Goal: Information Seeking & Learning: Learn about a topic

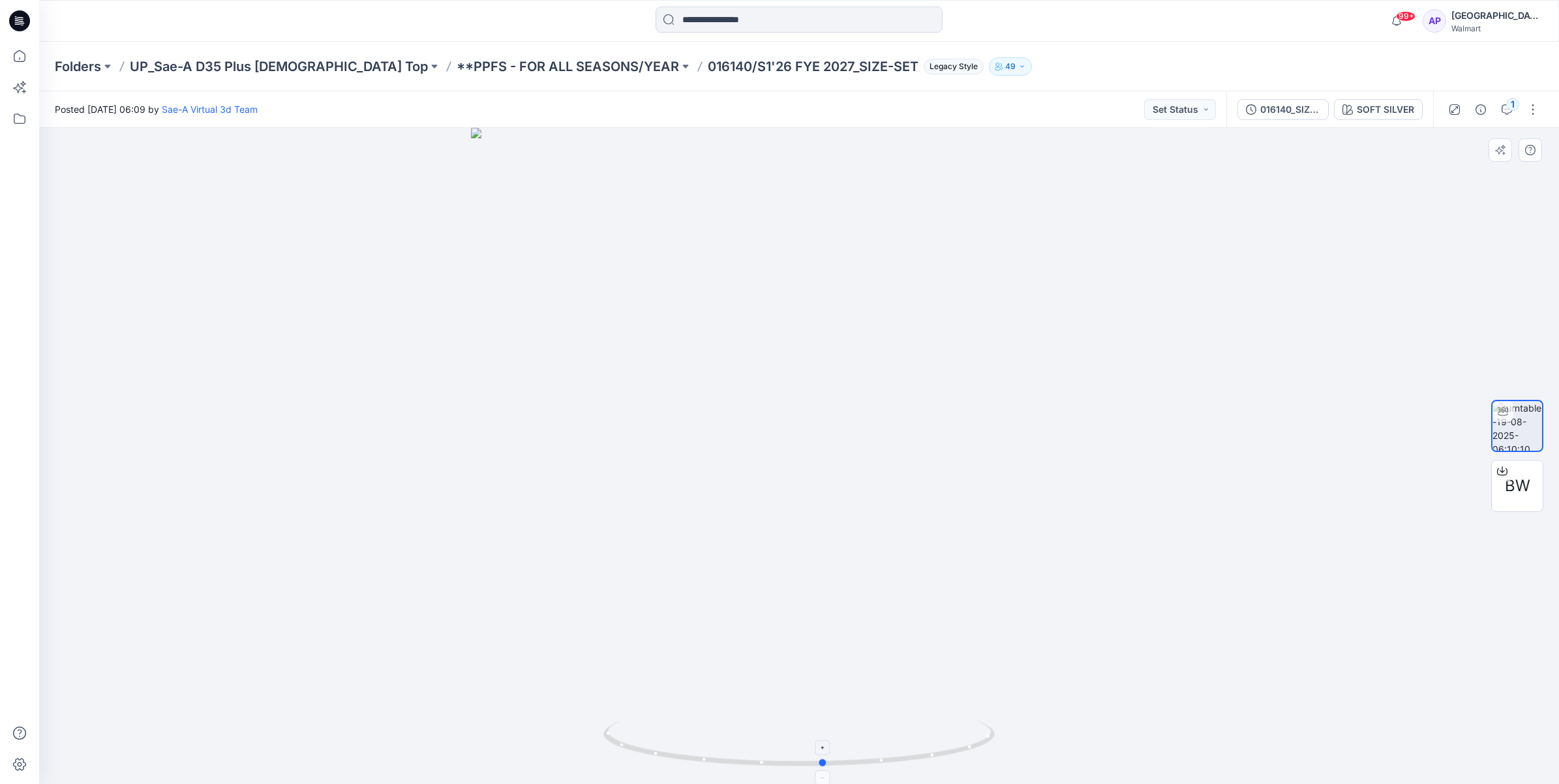
drag, startPoint x: 900, startPoint y: 768, endPoint x: 925, endPoint y: 749, distance: 31.4
click at [925, 749] on icon at bounding box center [801, 745] width 395 height 49
drag, startPoint x: 912, startPoint y: 763, endPoint x: 918, endPoint y: 747, distance: 17.1
click at [918, 747] on icon at bounding box center [801, 745] width 395 height 49
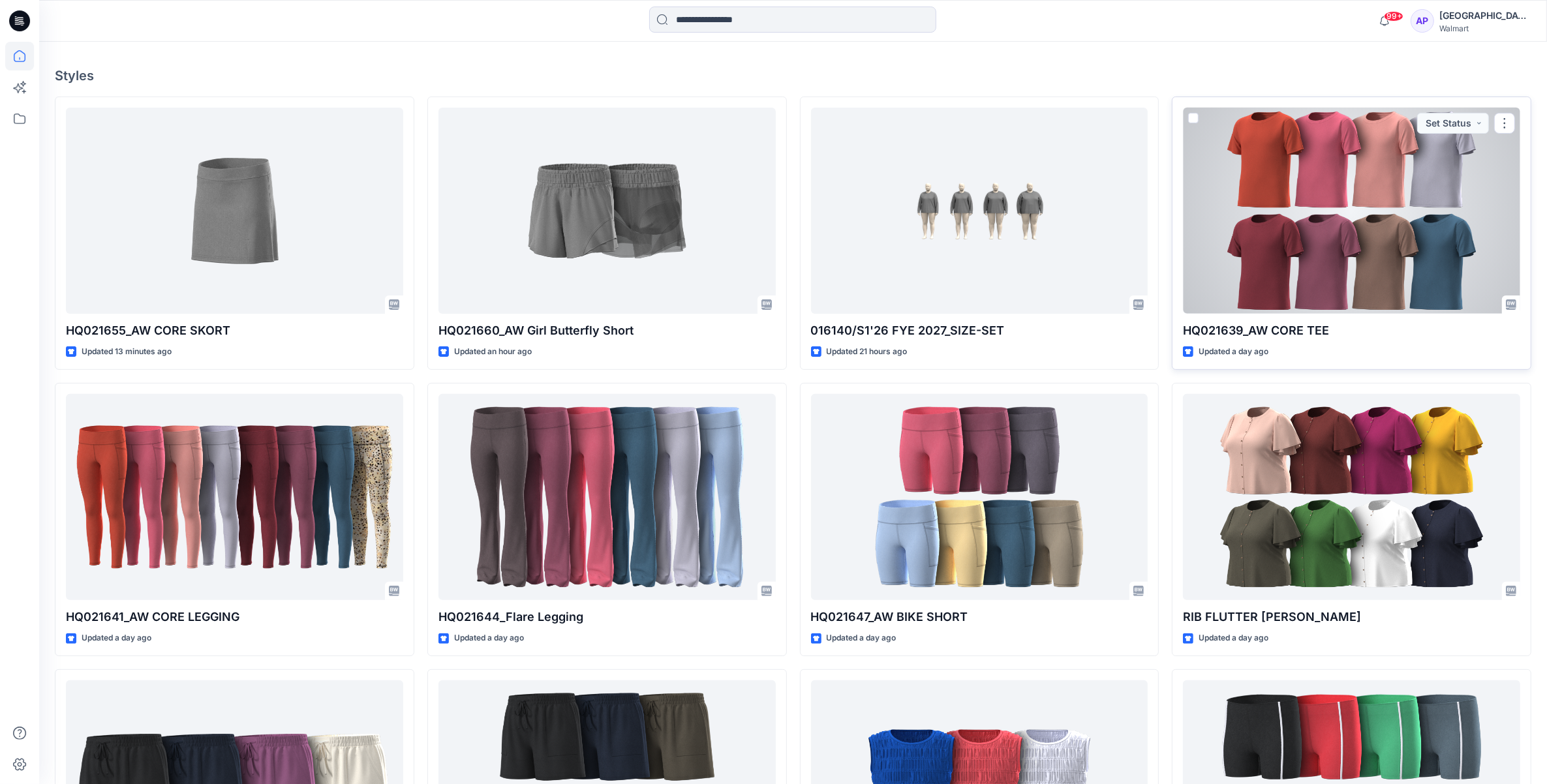
scroll to position [489, 0]
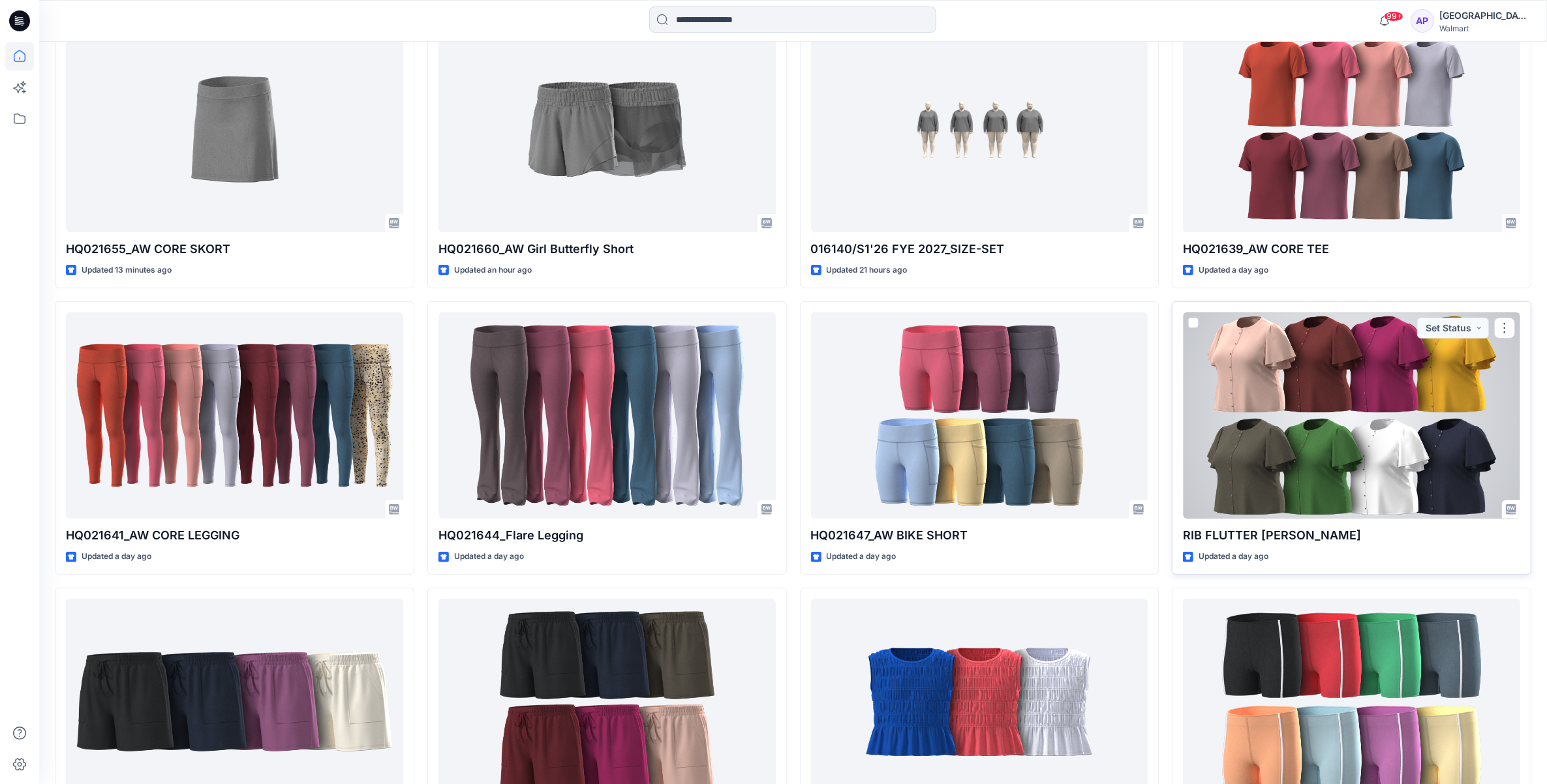
click at [1328, 413] on div at bounding box center [1351, 416] width 337 height 207
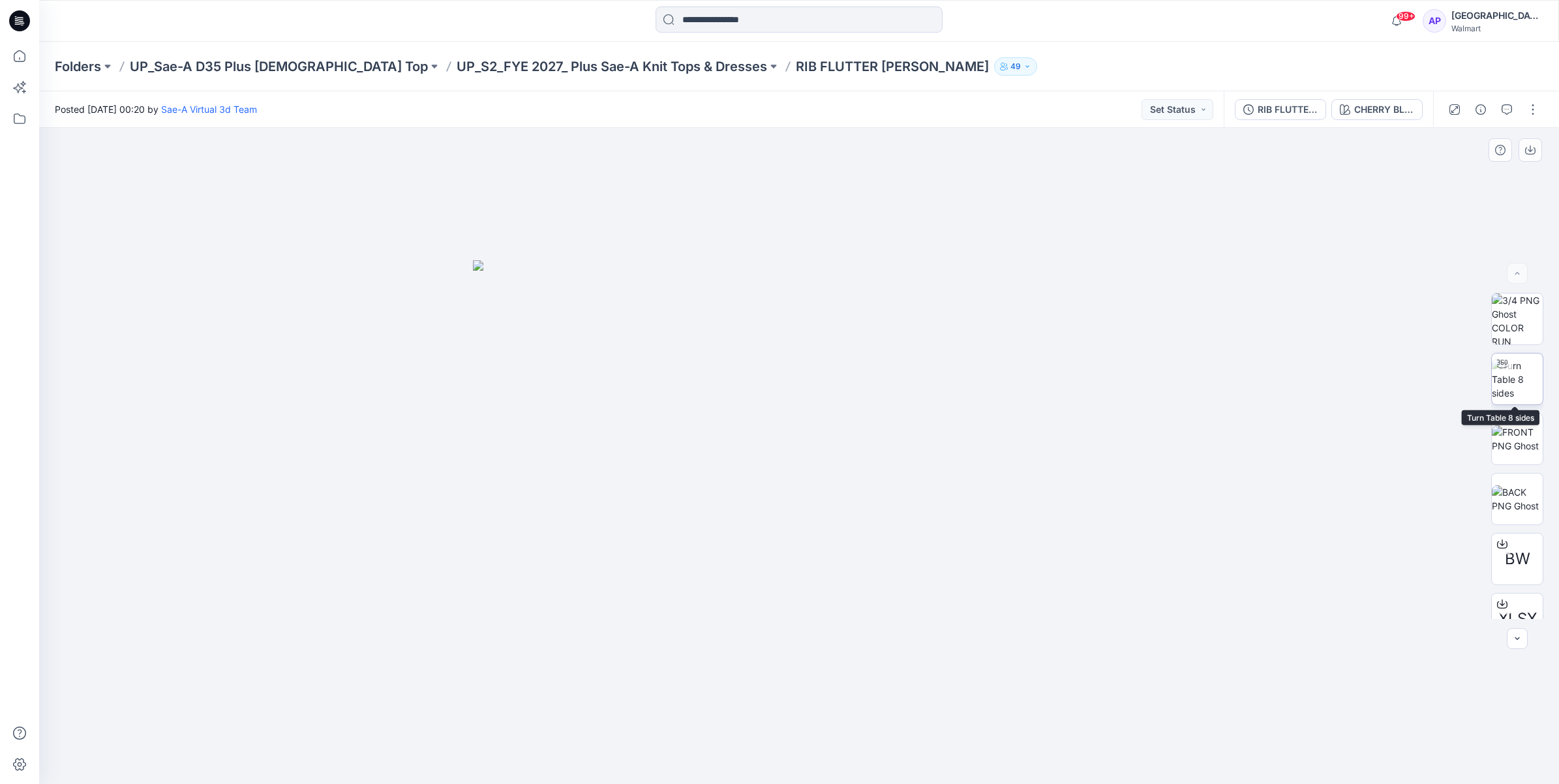
click at [1512, 385] on img at bounding box center [1517, 379] width 51 height 41
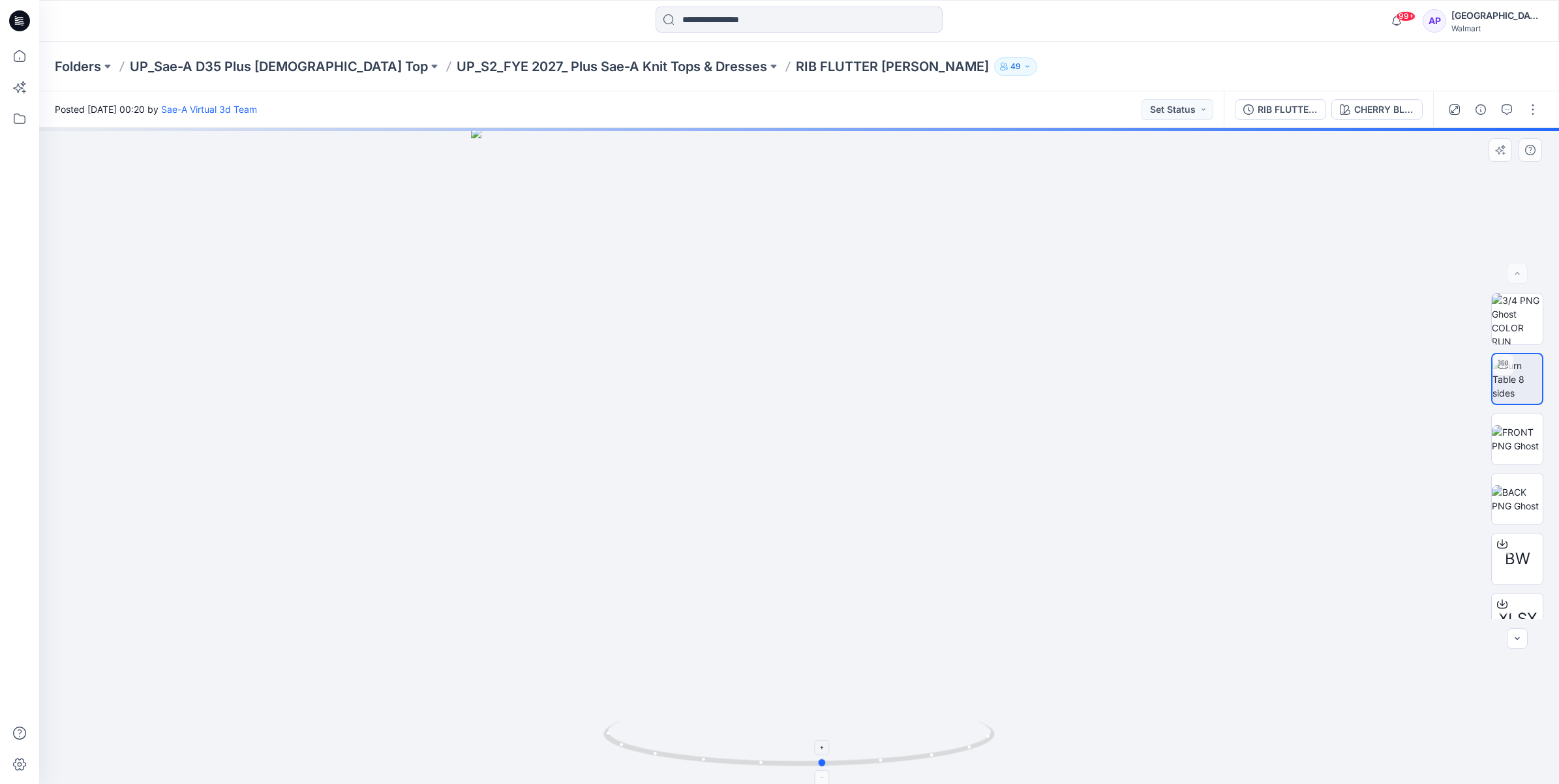
drag, startPoint x: 924, startPoint y: 760, endPoint x: 948, endPoint y: 765, distance: 24.5
click at [948, 765] on icon at bounding box center [801, 745] width 395 height 49
drag, startPoint x: 885, startPoint y: 760, endPoint x: 985, endPoint y: 755, distance: 100.1
click at [985, 755] on icon at bounding box center [801, 745] width 395 height 49
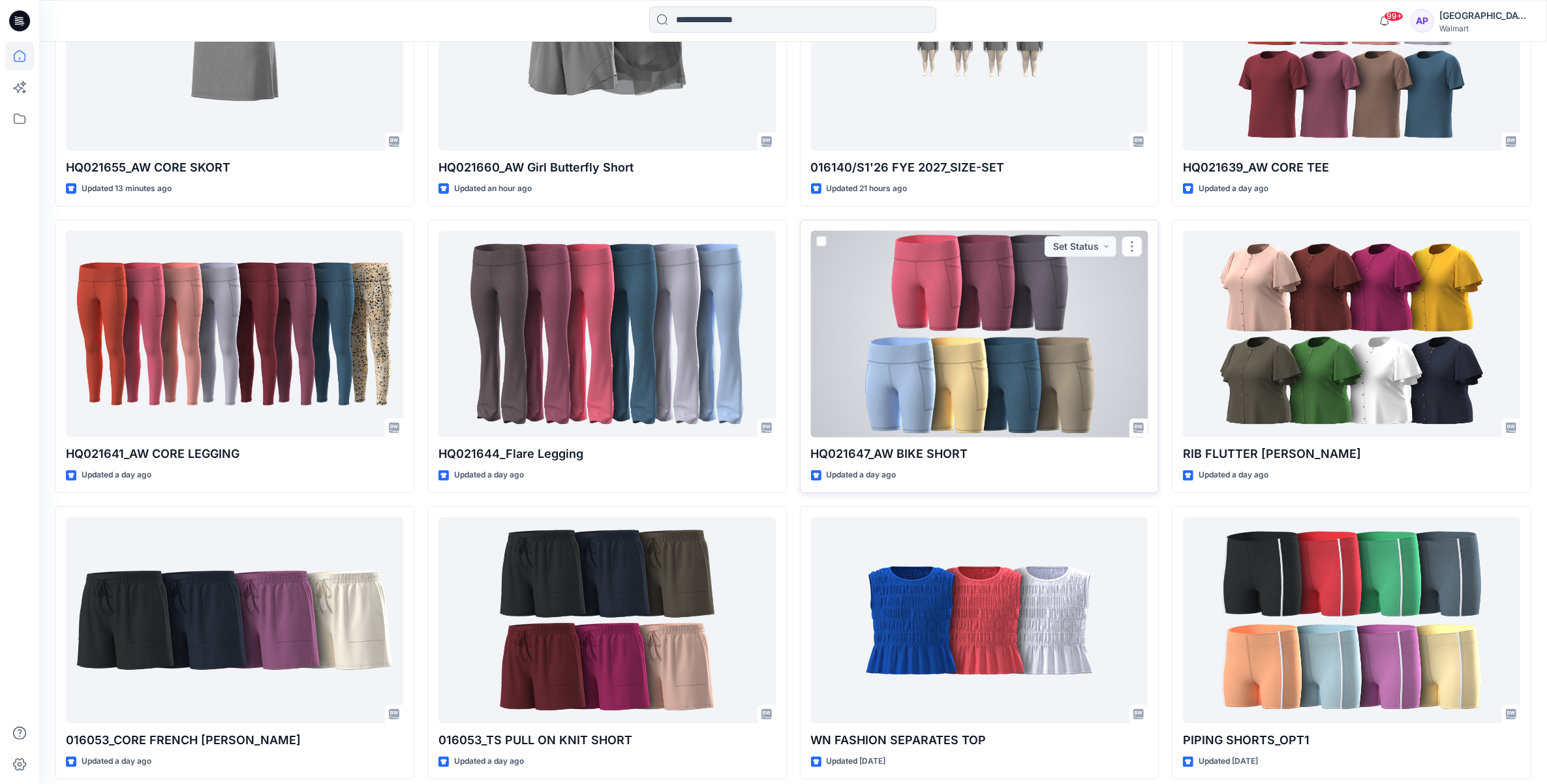
scroll to position [629, 0]
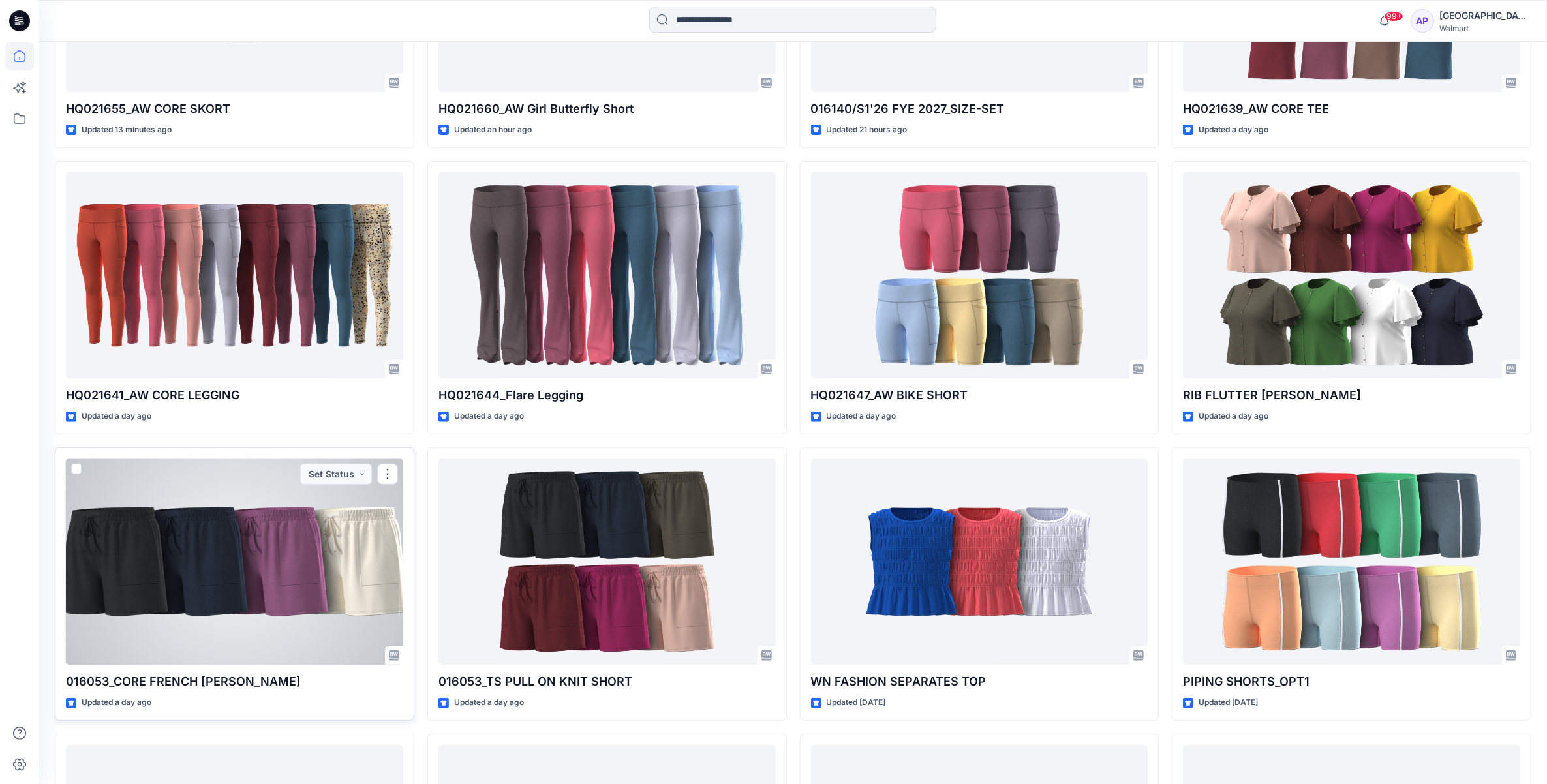
click at [339, 577] on div at bounding box center [234, 562] width 337 height 207
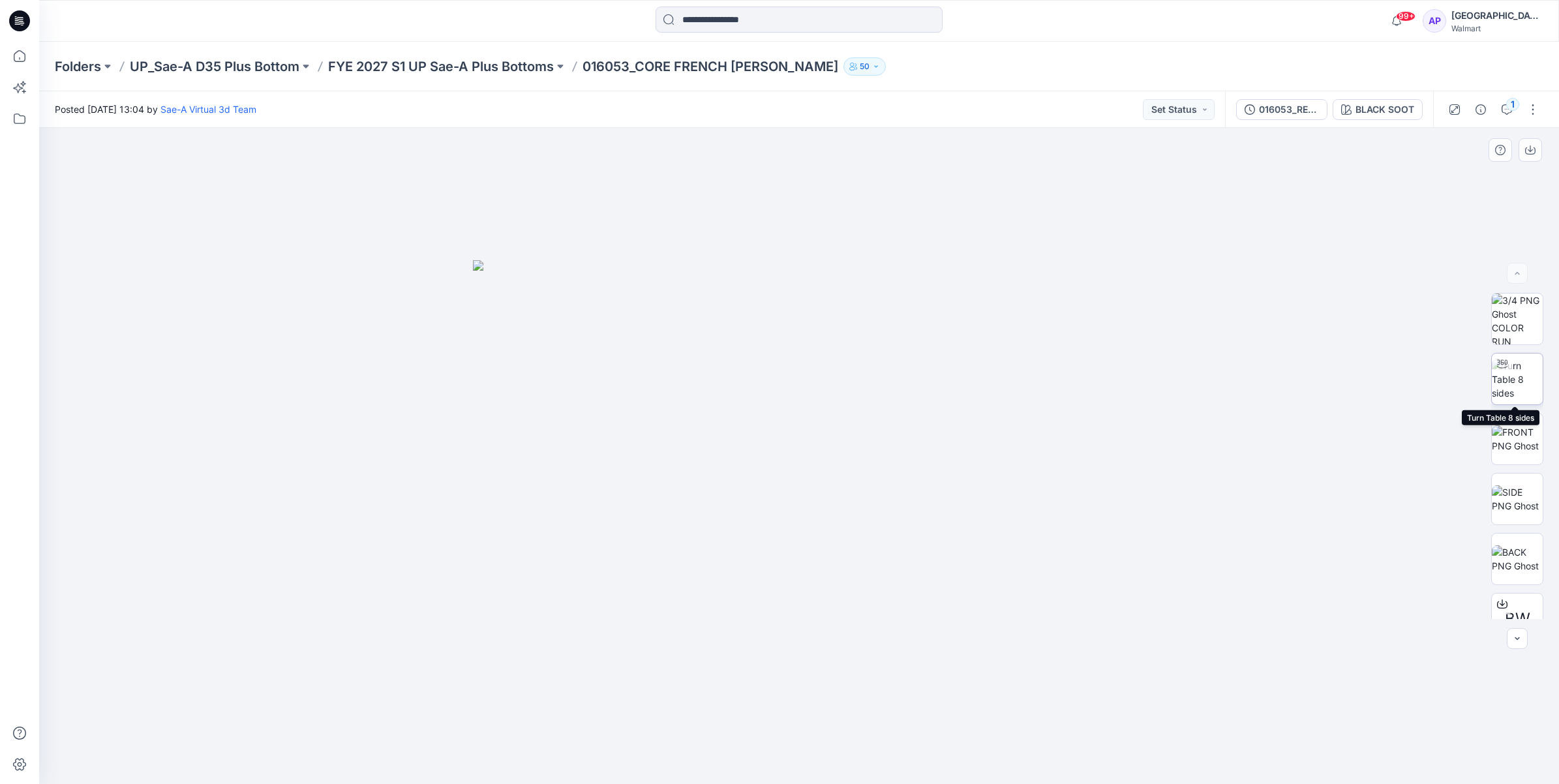
click at [1518, 381] on img at bounding box center [1517, 379] width 51 height 41
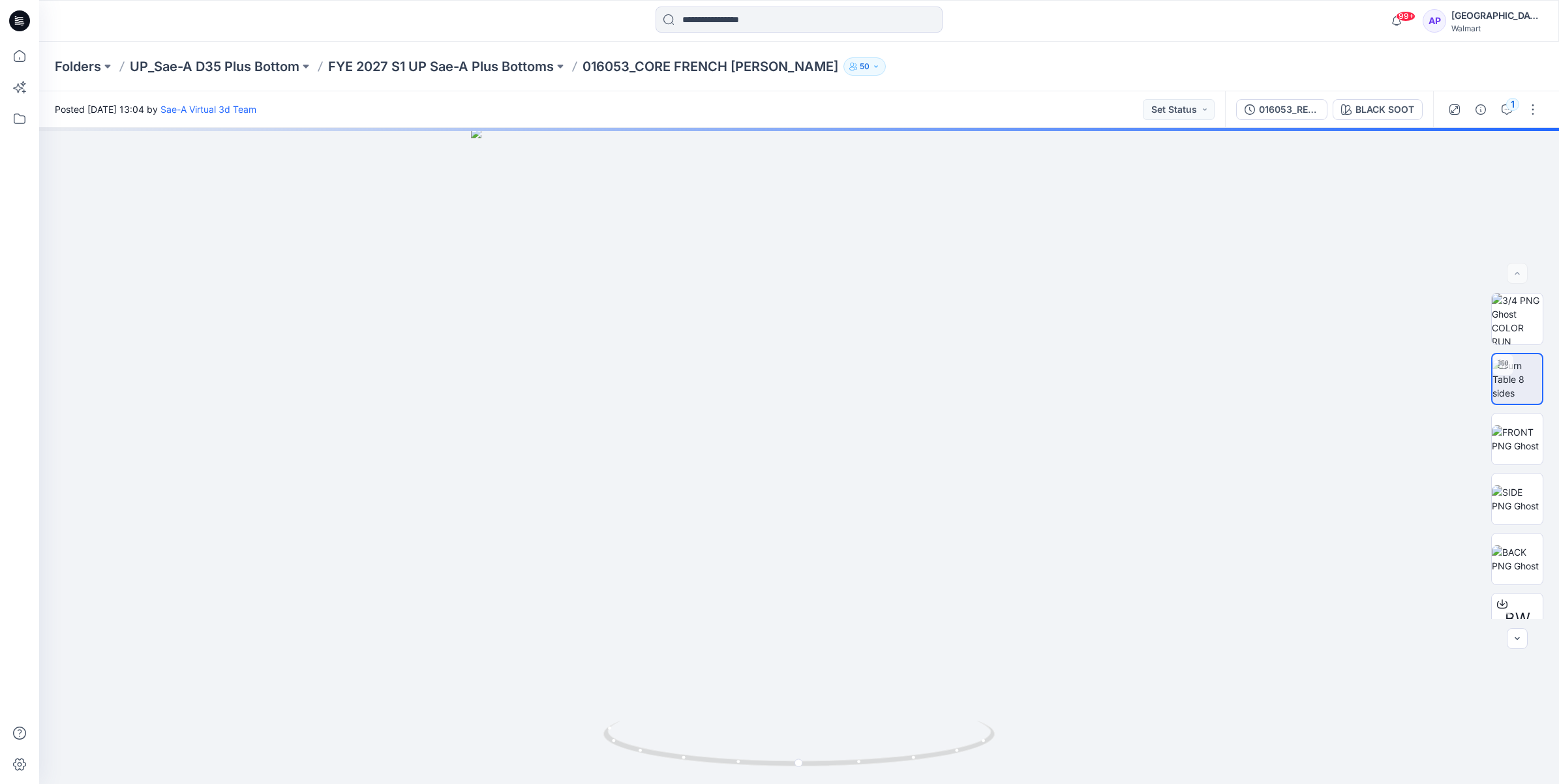
click at [1511, 121] on div "1" at bounding box center [1494, 110] width 121 height 37
click at [1508, 108] on div "1" at bounding box center [1513, 105] width 13 height 13
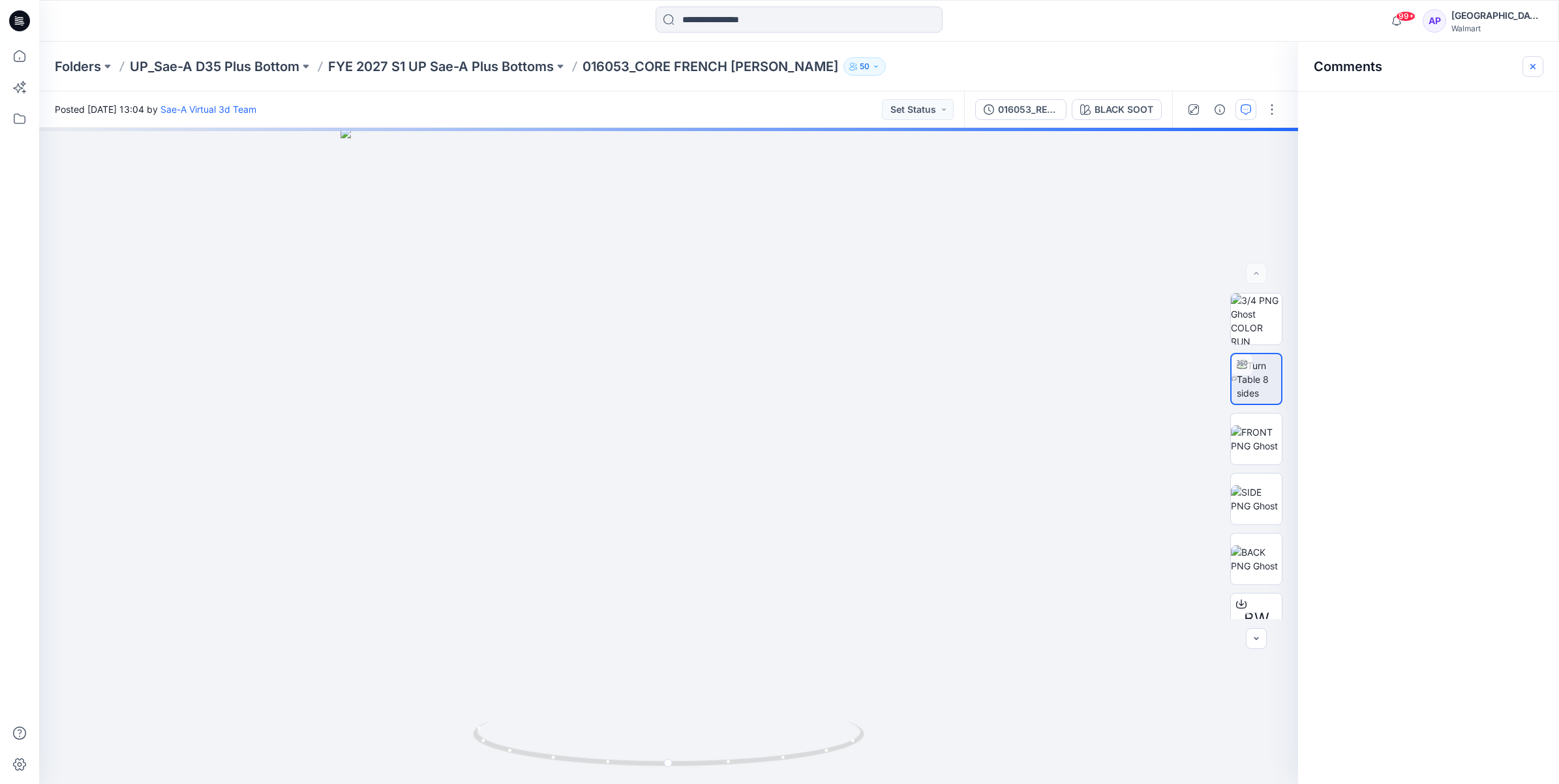
click at [1533, 66] on icon "button" at bounding box center [1532, 66] width 4 height 4
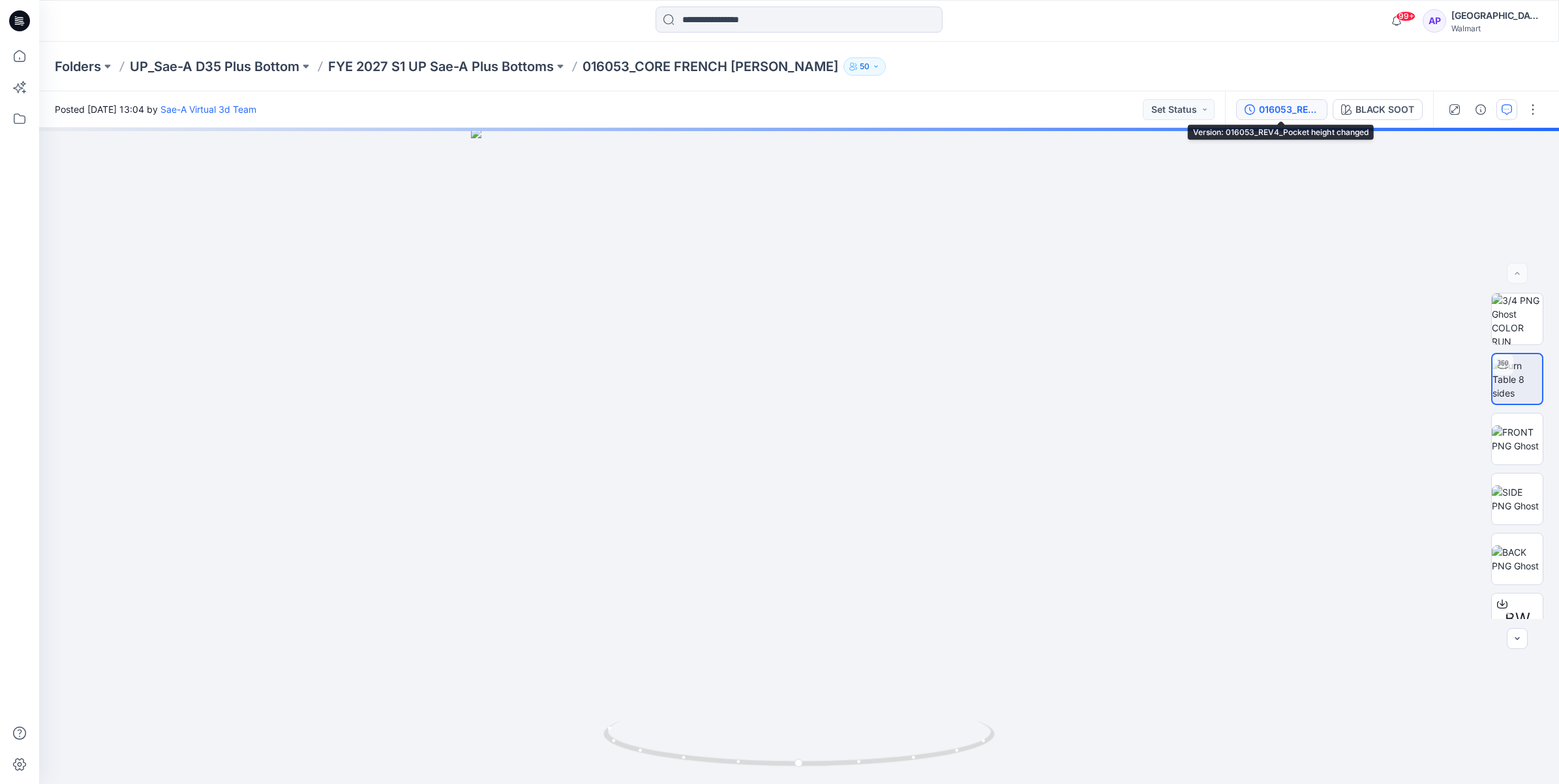
click at [1316, 106] on div "016053_REV4_Pocket height changed" at bounding box center [1289, 109] width 60 height 14
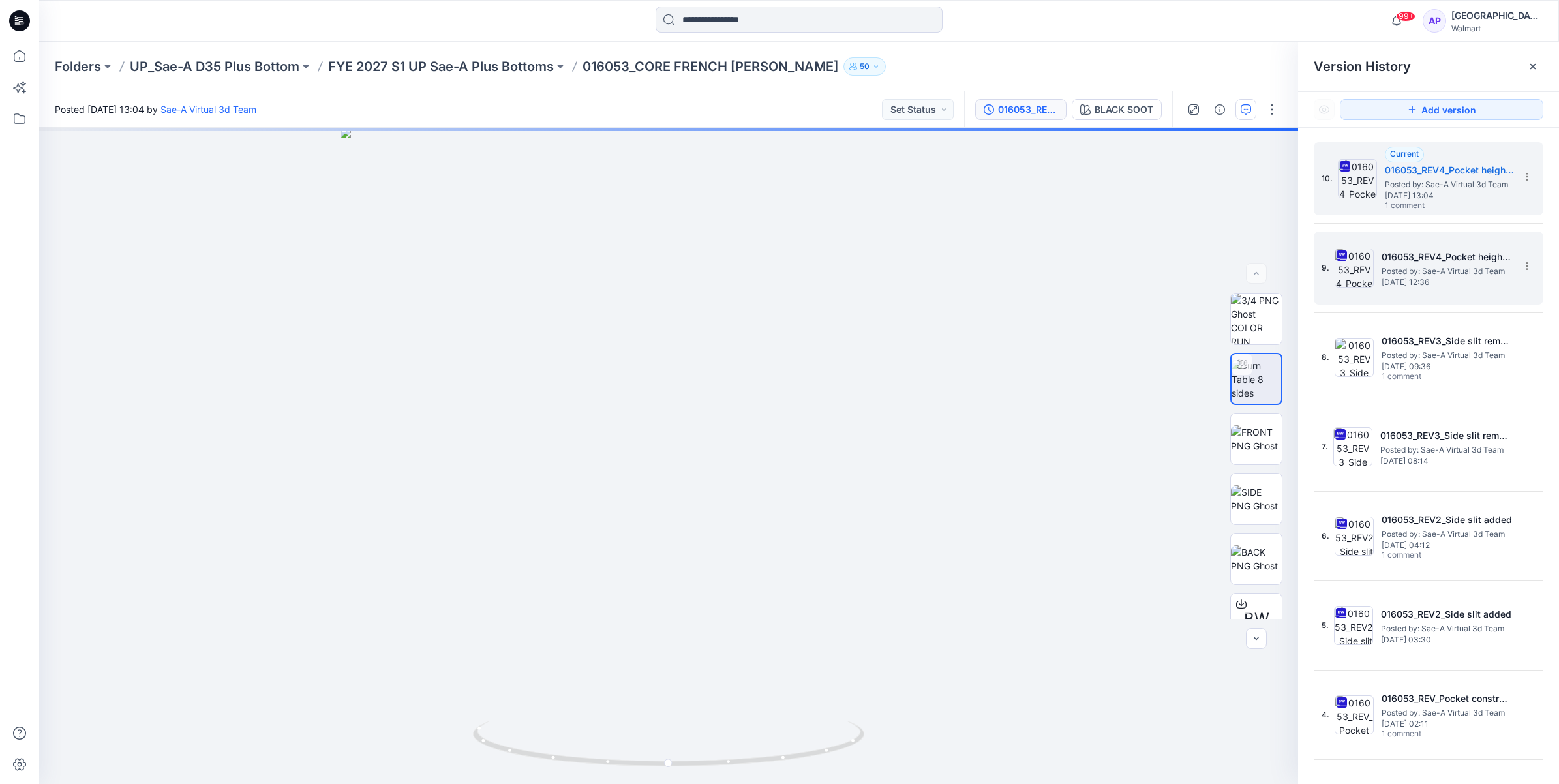
click at [1361, 263] on img at bounding box center [1354, 268] width 39 height 39
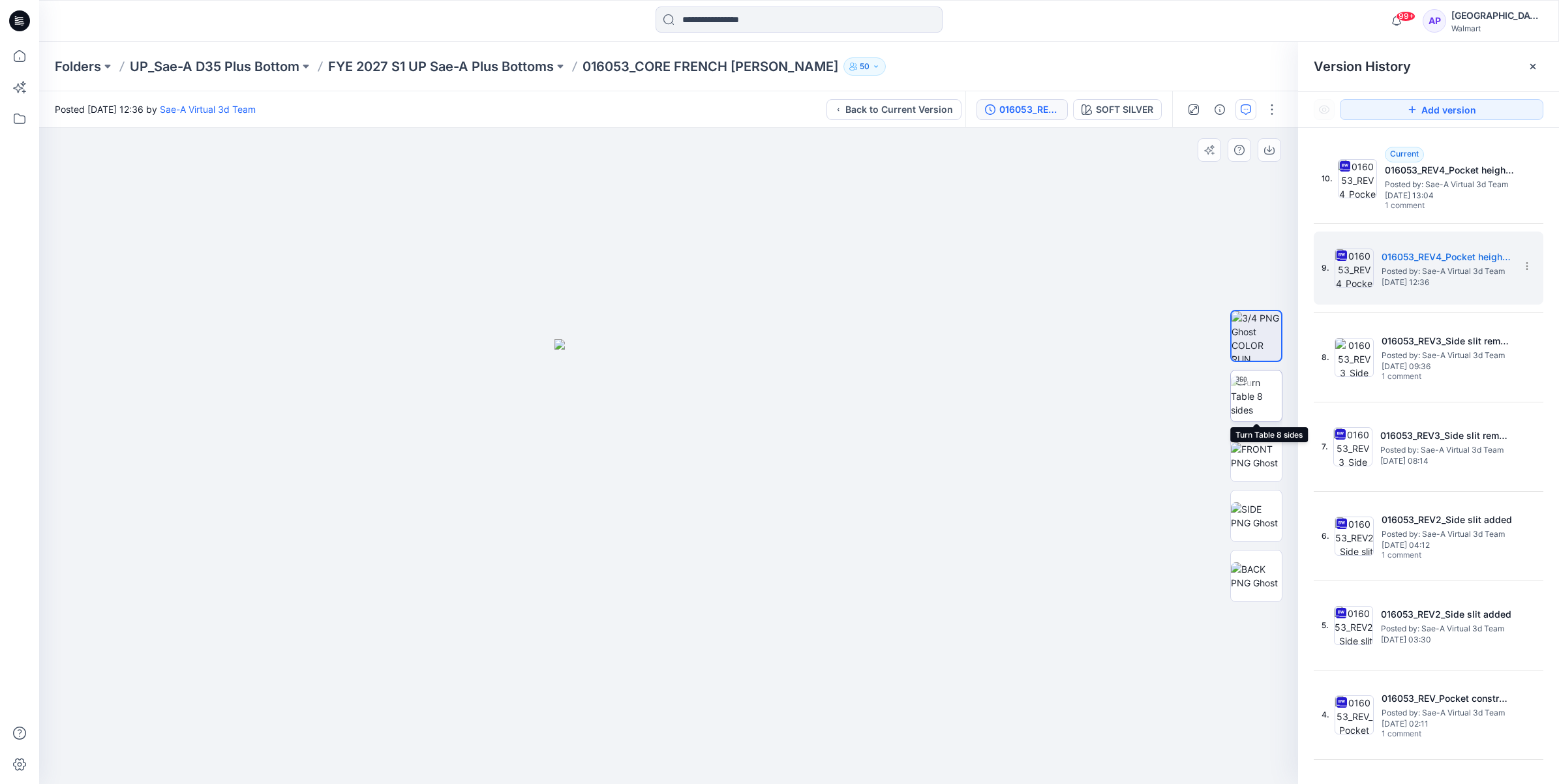
click at [1246, 406] on img at bounding box center [1256, 396] width 51 height 41
drag, startPoint x: 774, startPoint y: 758, endPoint x: 777, endPoint y: 771, distance: 13.3
click at [777, 771] on div at bounding box center [668, 456] width 1259 height 656
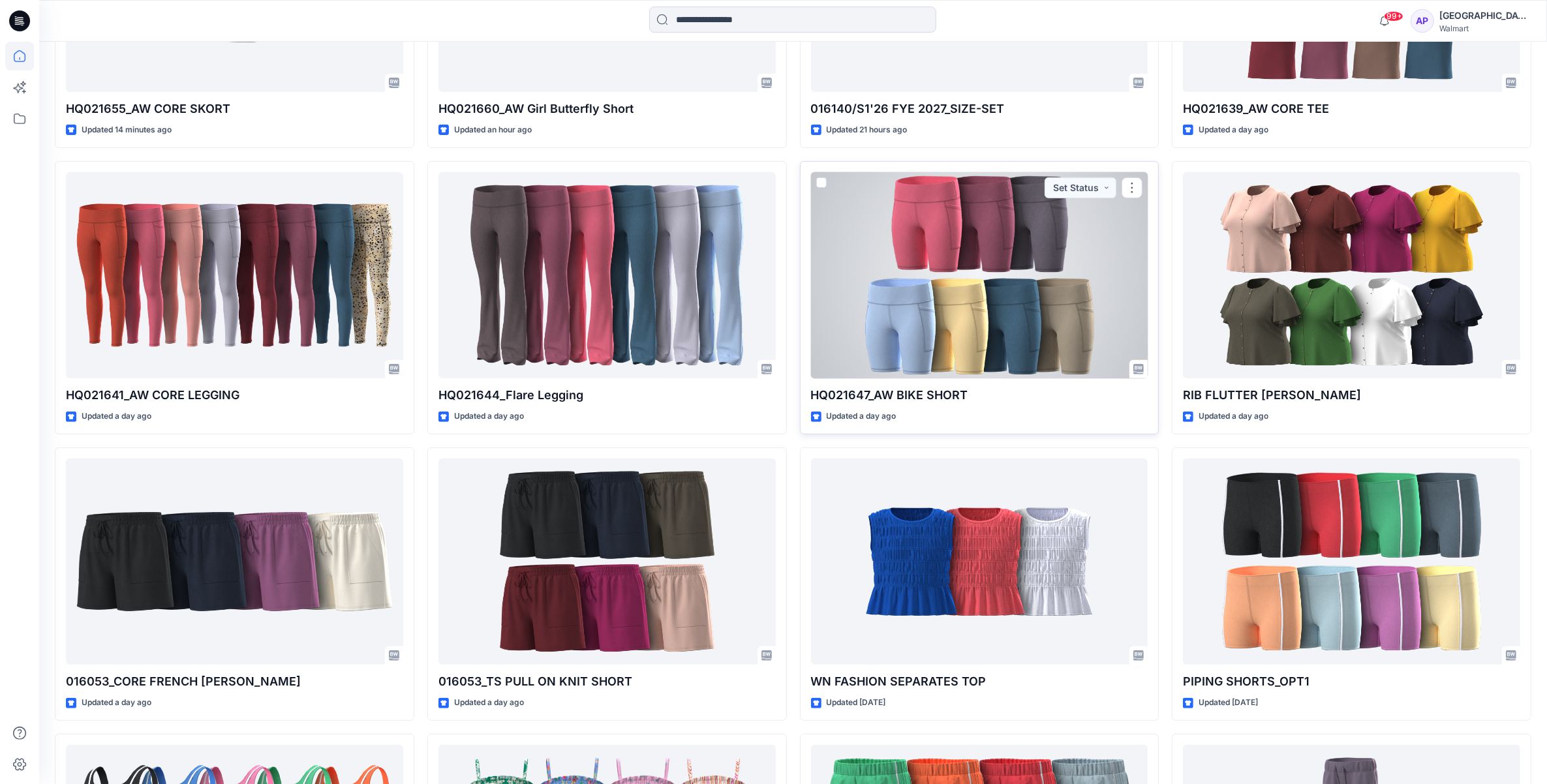
scroll to position [466, 0]
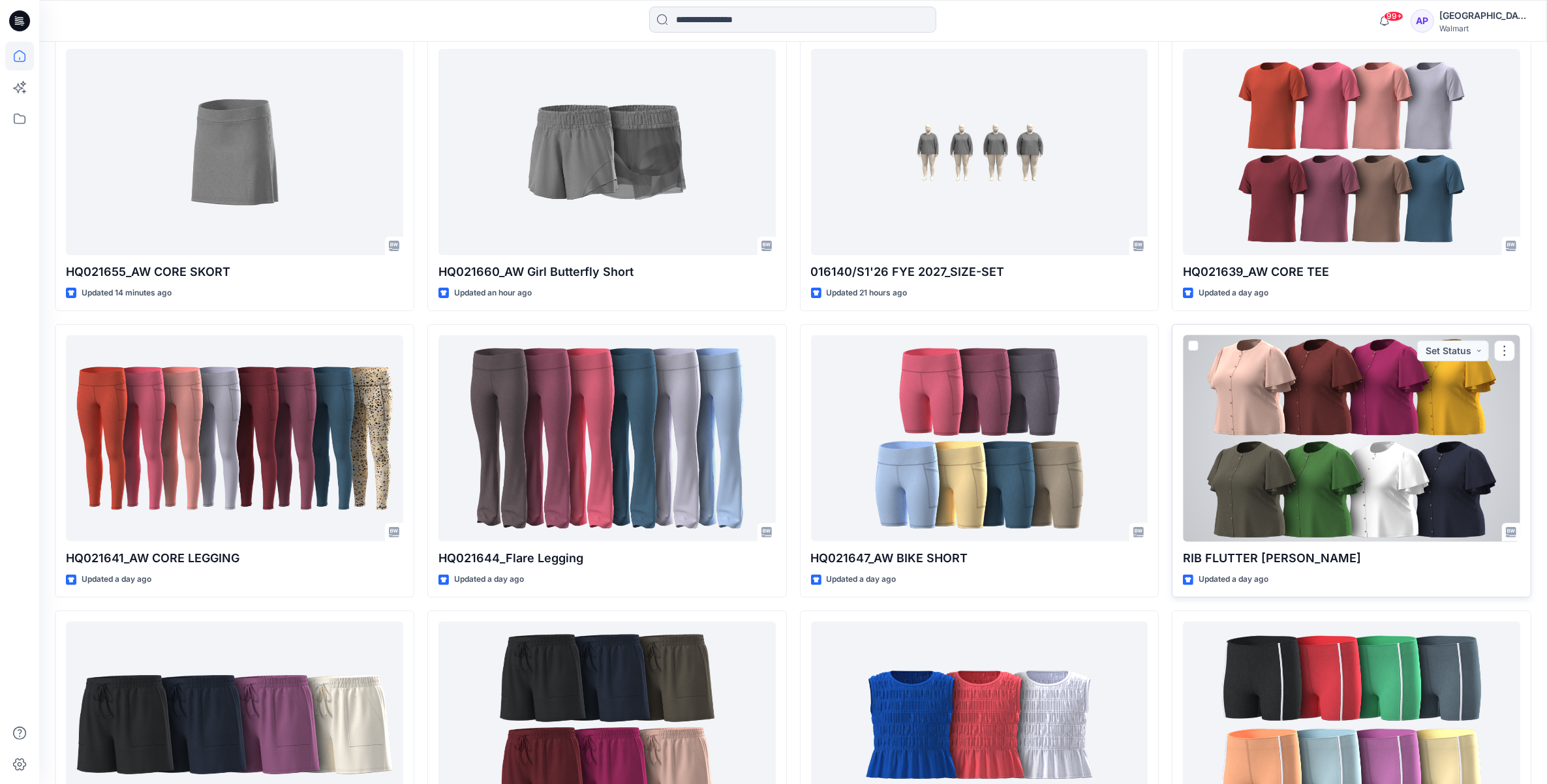
click at [1274, 398] on div at bounding box center [1351, 439] width 337 height 207
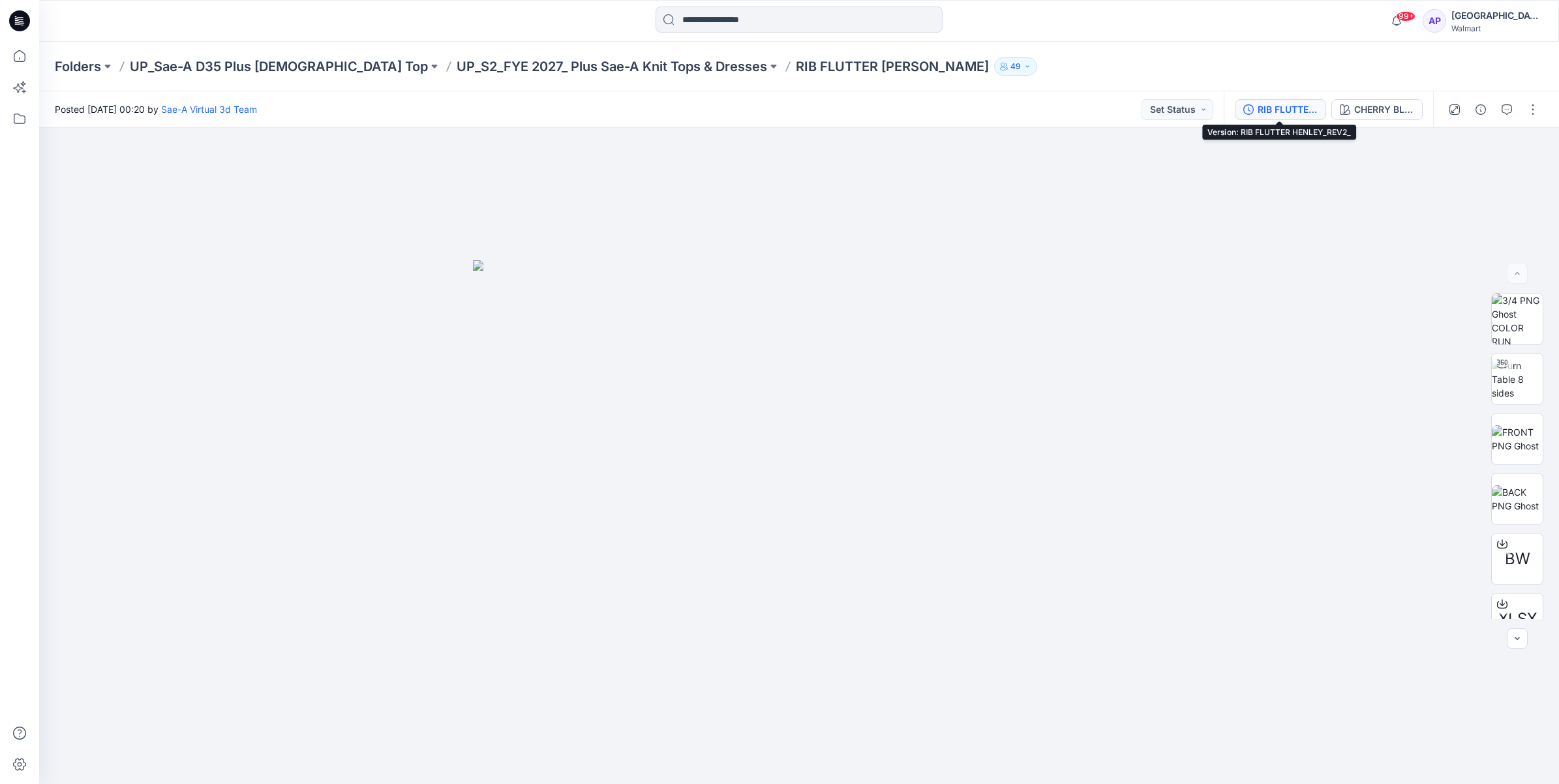
click at [1281, 111] on div "RIB FLUTTER HENLEY_REV2_" at bounding box center [1287, 109] width 60 height 14
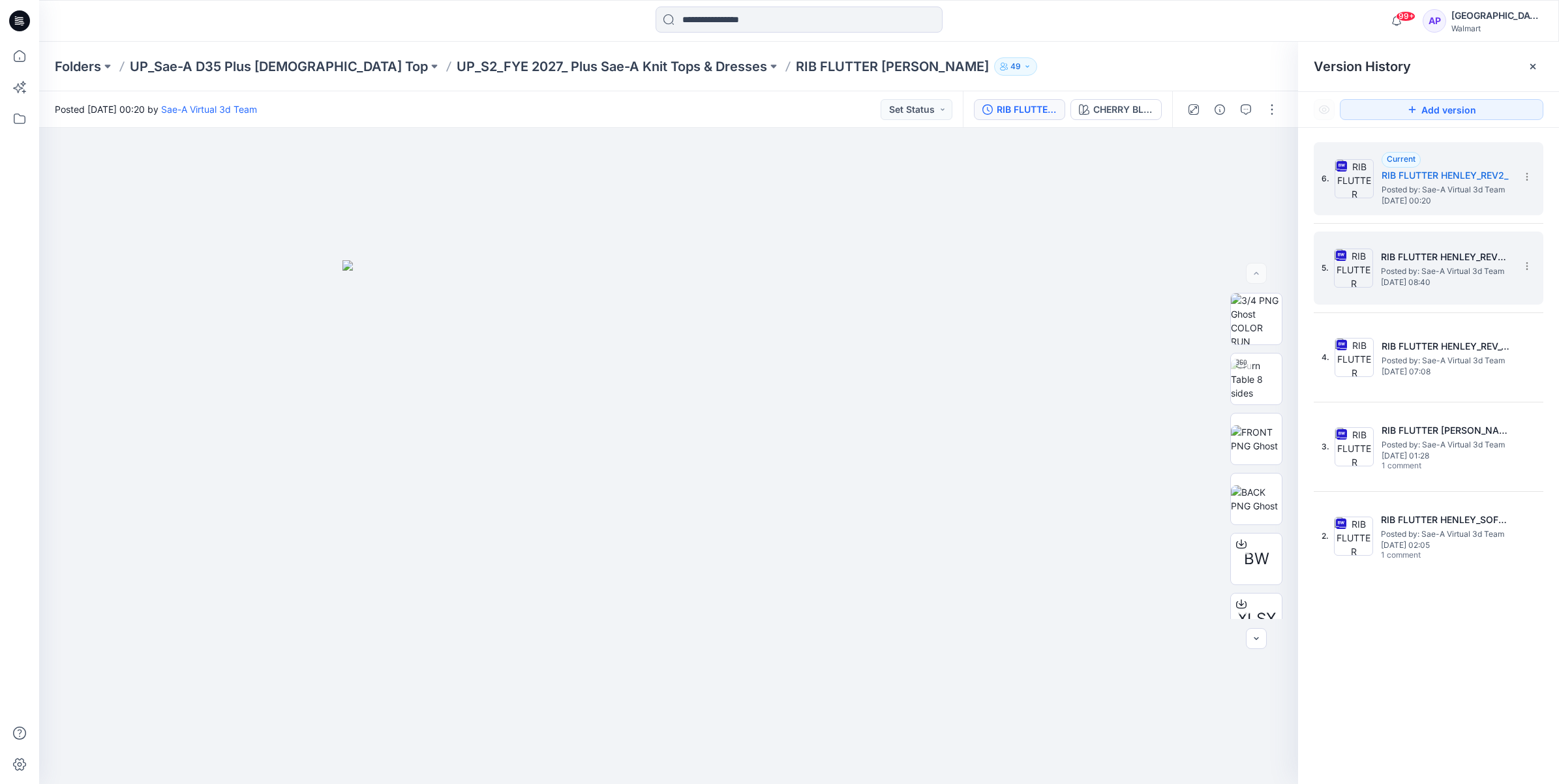
click at [1389, 281] on span "Monday, August 18, 2025 08:40" at bounding box center [1446, 282] width 131 height 9
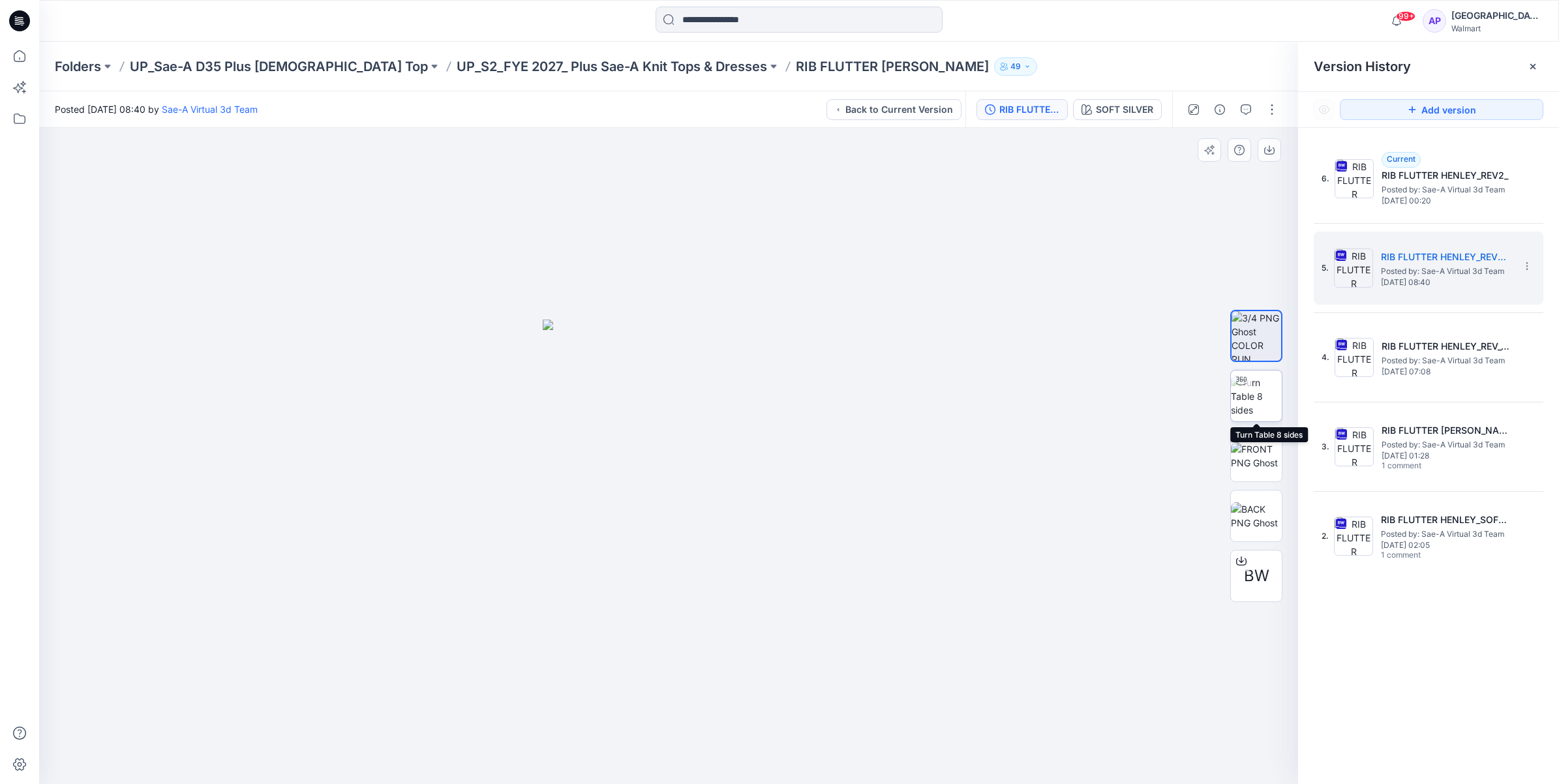
click at [1261, 403] on img at bounding box center [1256, 396] width 51 height 41
drag, startPoint x: 783, startPoint y: 763, endPoint x: 901, endPoint y: 741, distance: 120.0
click at [901, 741] on div at bounding box center [668, 456] width 1259 height 656
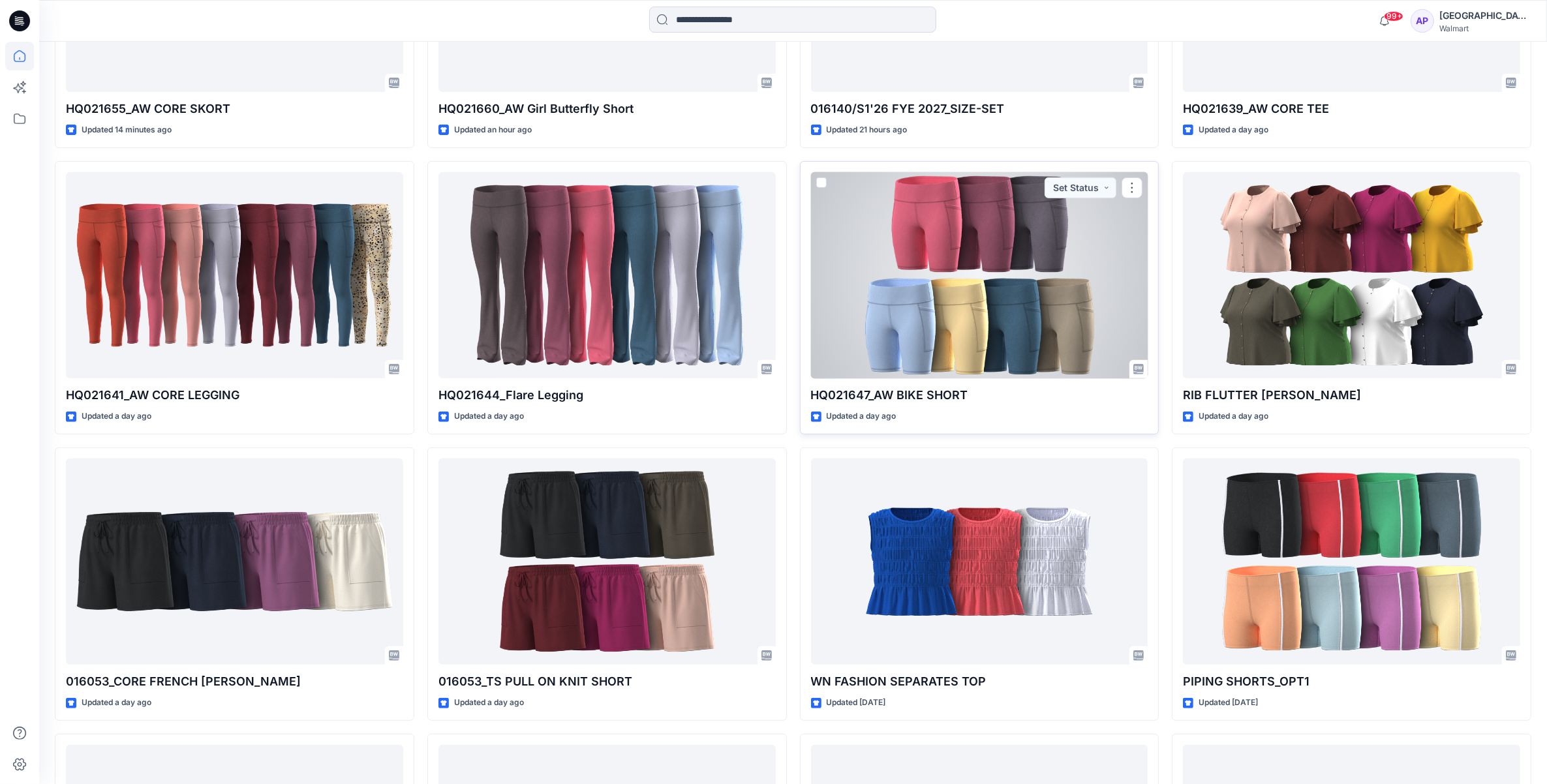
scroll to position [711, 0]
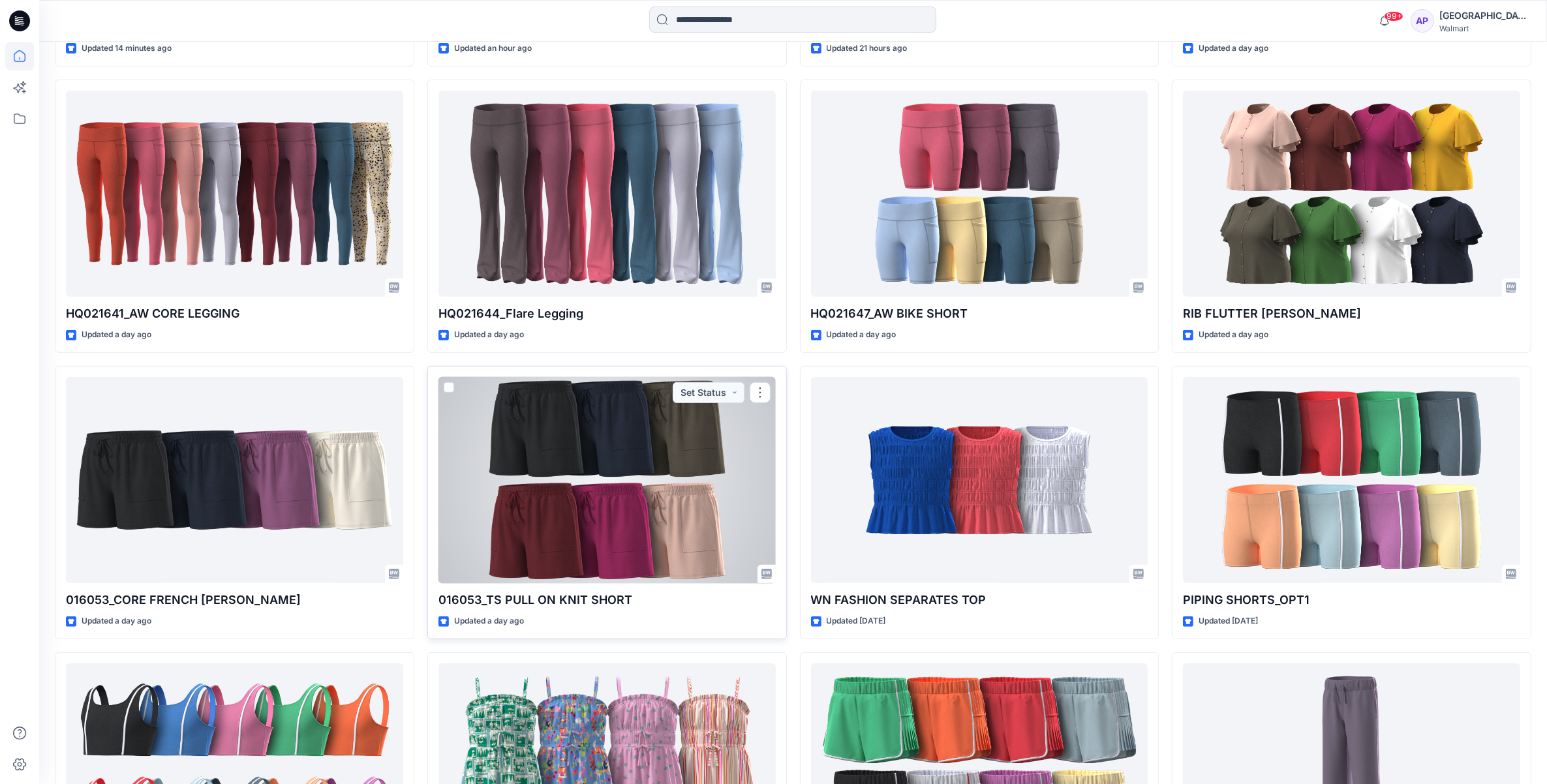
click at [651, 529] on div at bounding box center [606, 480] width 337 height 207
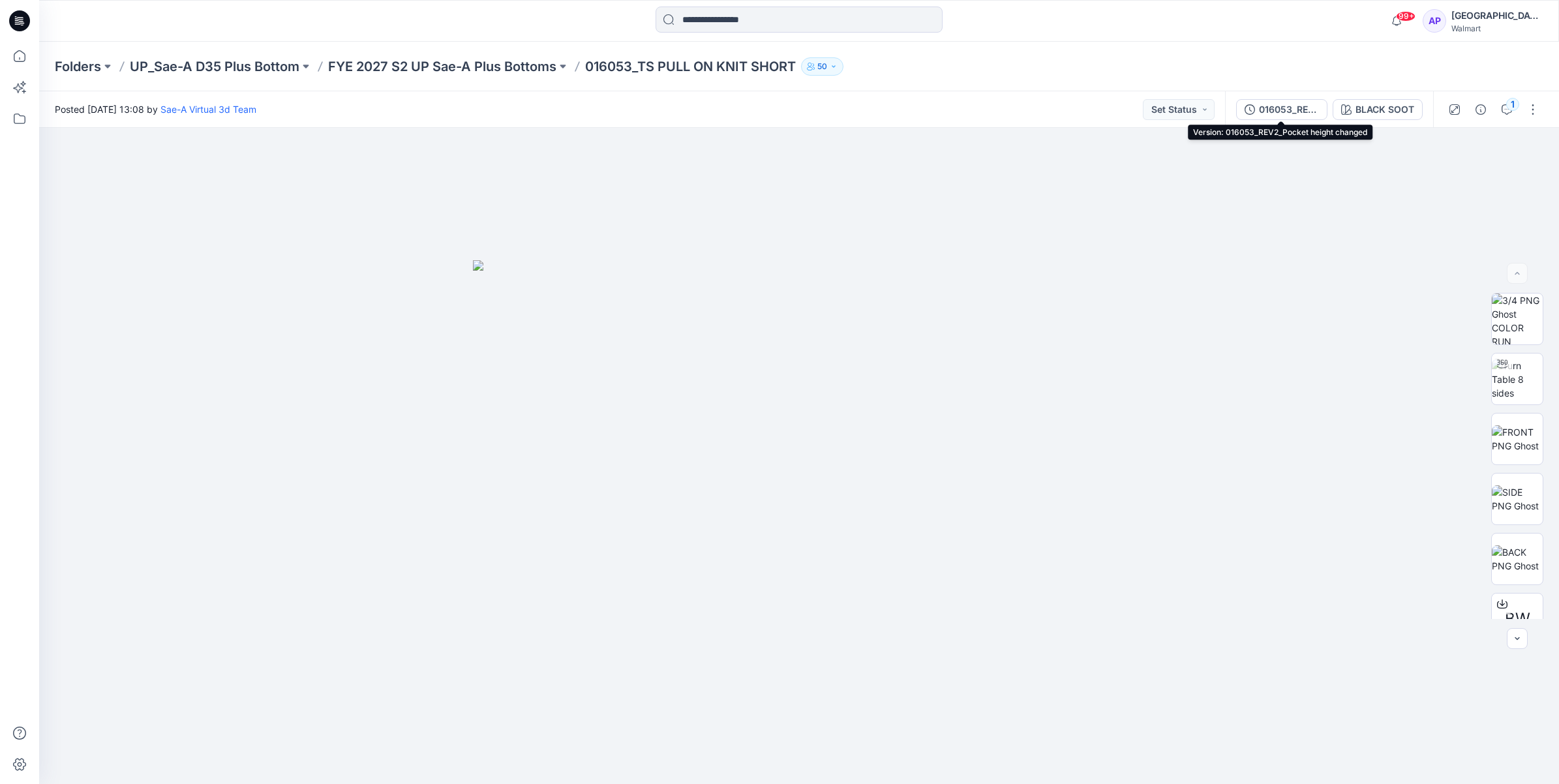
click at [1310, 108] on div "016053_REV2_Pocket height changed" at bounding box center [1289, 109] width 60 height 14
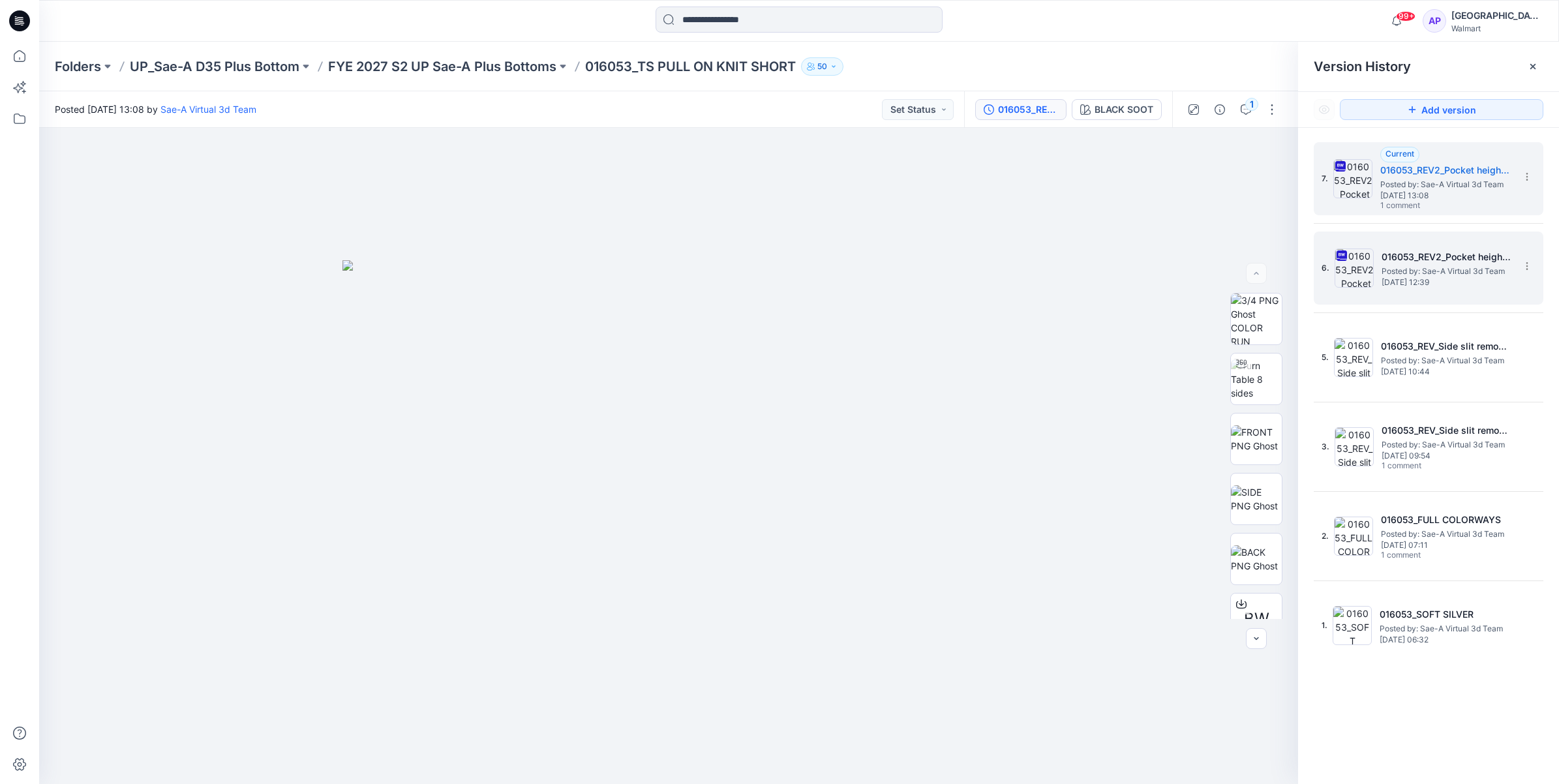
click at [1387, 269] on span "Posted by: Sae-A Virtual 3d Team" at bounding box center [1447, 271] width 131 height 13
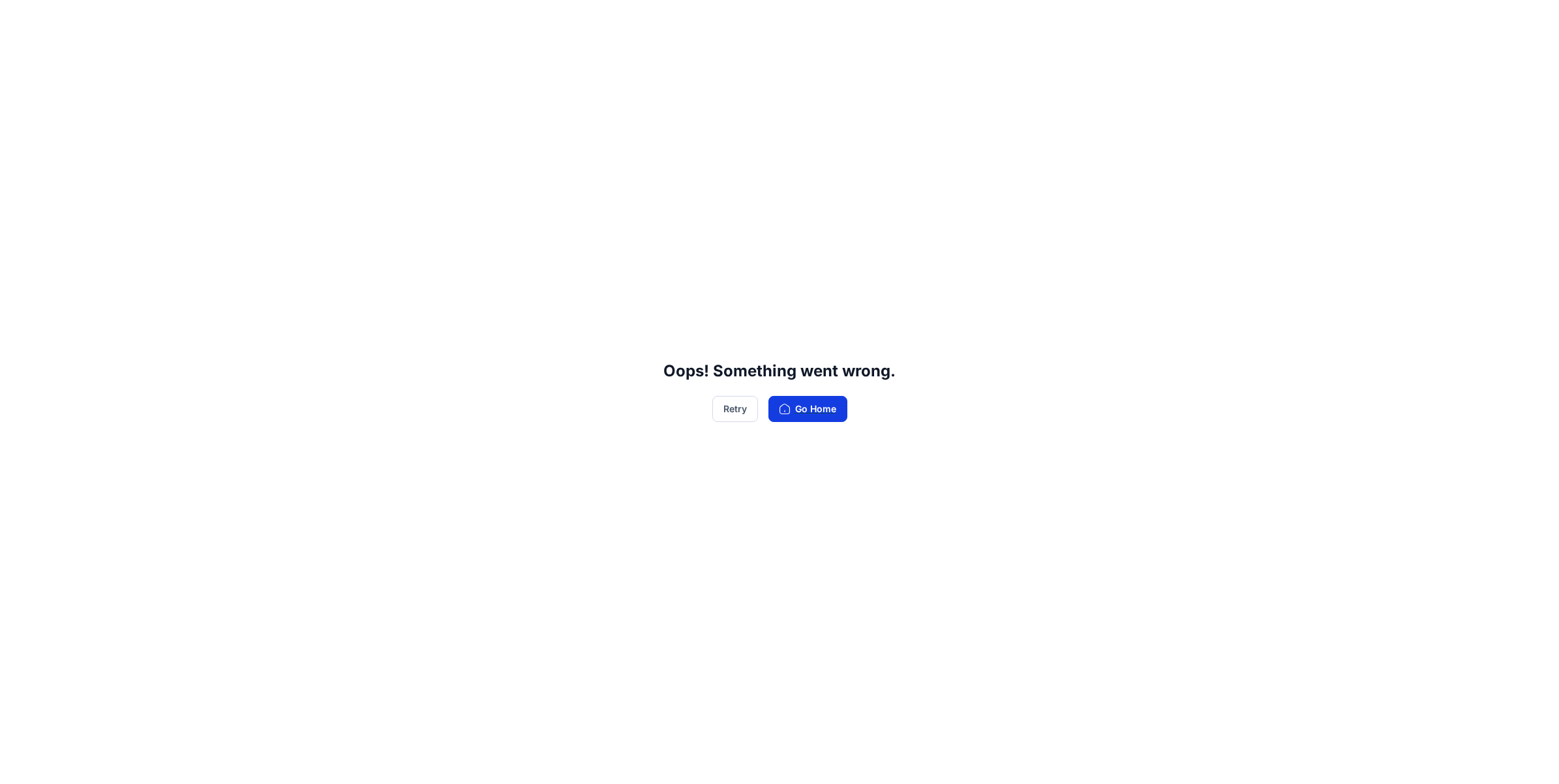
click at [820, 396] on button "Go Home" at bounding box center [808, 409] width 79 height 26
click at [810, 409] on button "Go Home" at bounding box center [808, 409] width 79 height 26
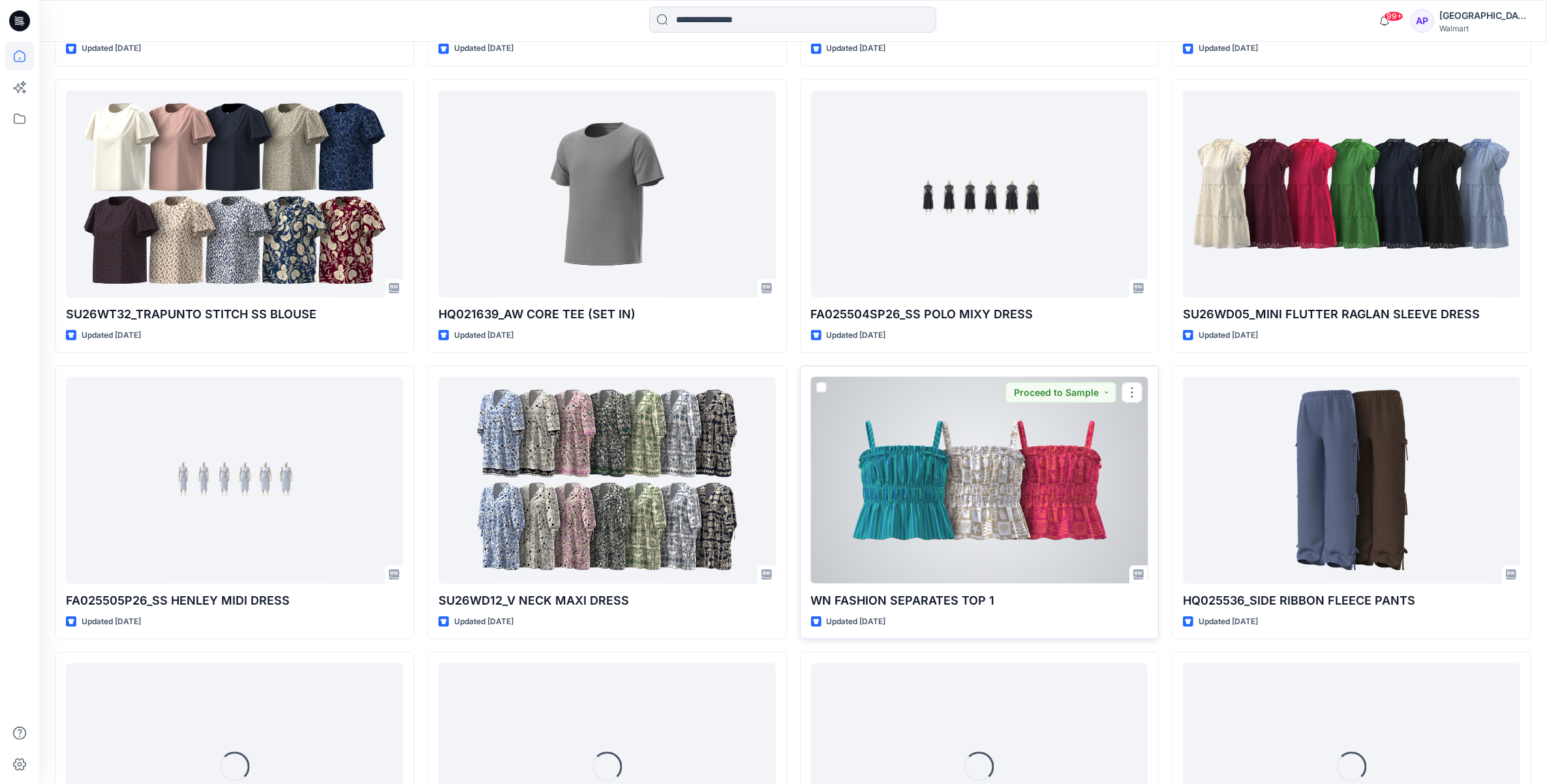
scroll to position [1651, 0]
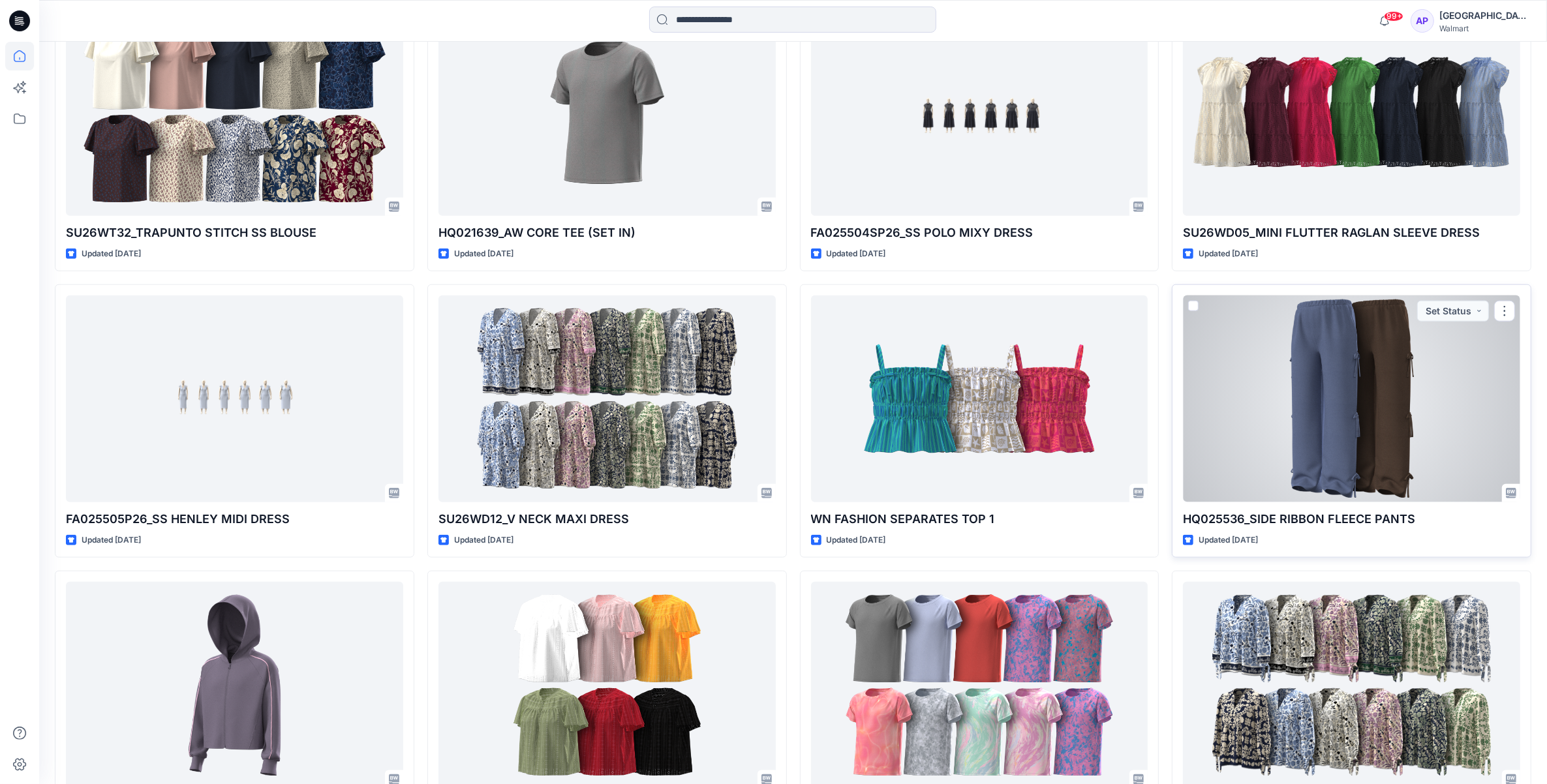
click at [1358, 395] on div at bounding box center [1351, 399] width 337 height 207
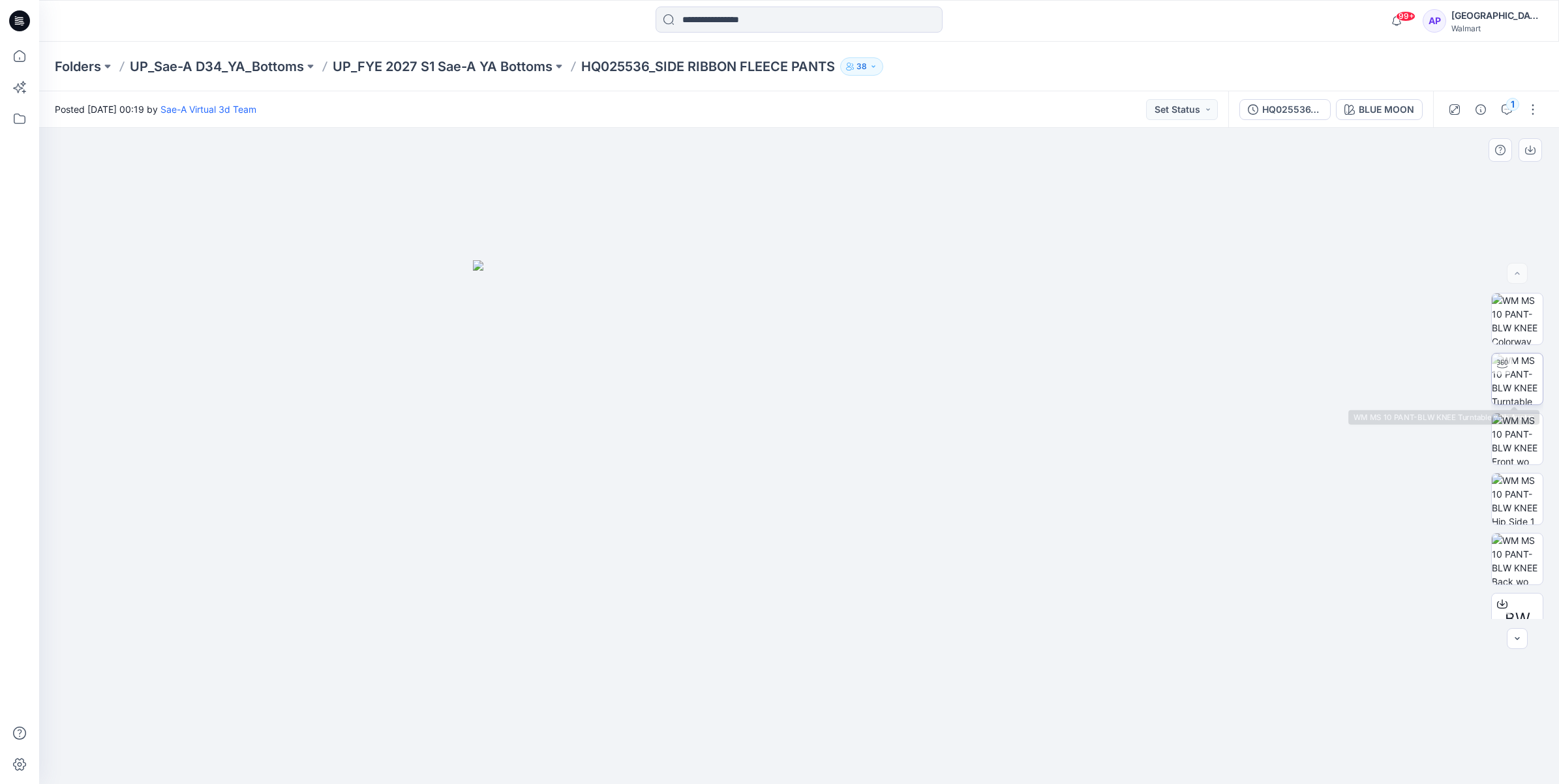
click at [1520, 370] on img at bounding box center [1517, 378] width 51 height 51
drag, startPoint x: 866, startPoint y: 765, endPoint x: 1040, endPoint y: 718, distance: 180.2
click at [1031, 719] on div at bounding box center [799, 456] width 1520 height 656
drag, startPoint x: 891, startPoint y: 758, endPoint x: 764, endPoint y: 763, distance: 127.1
click at [764, 763] on icon at bounding box center [801, 745] width 395 height 49
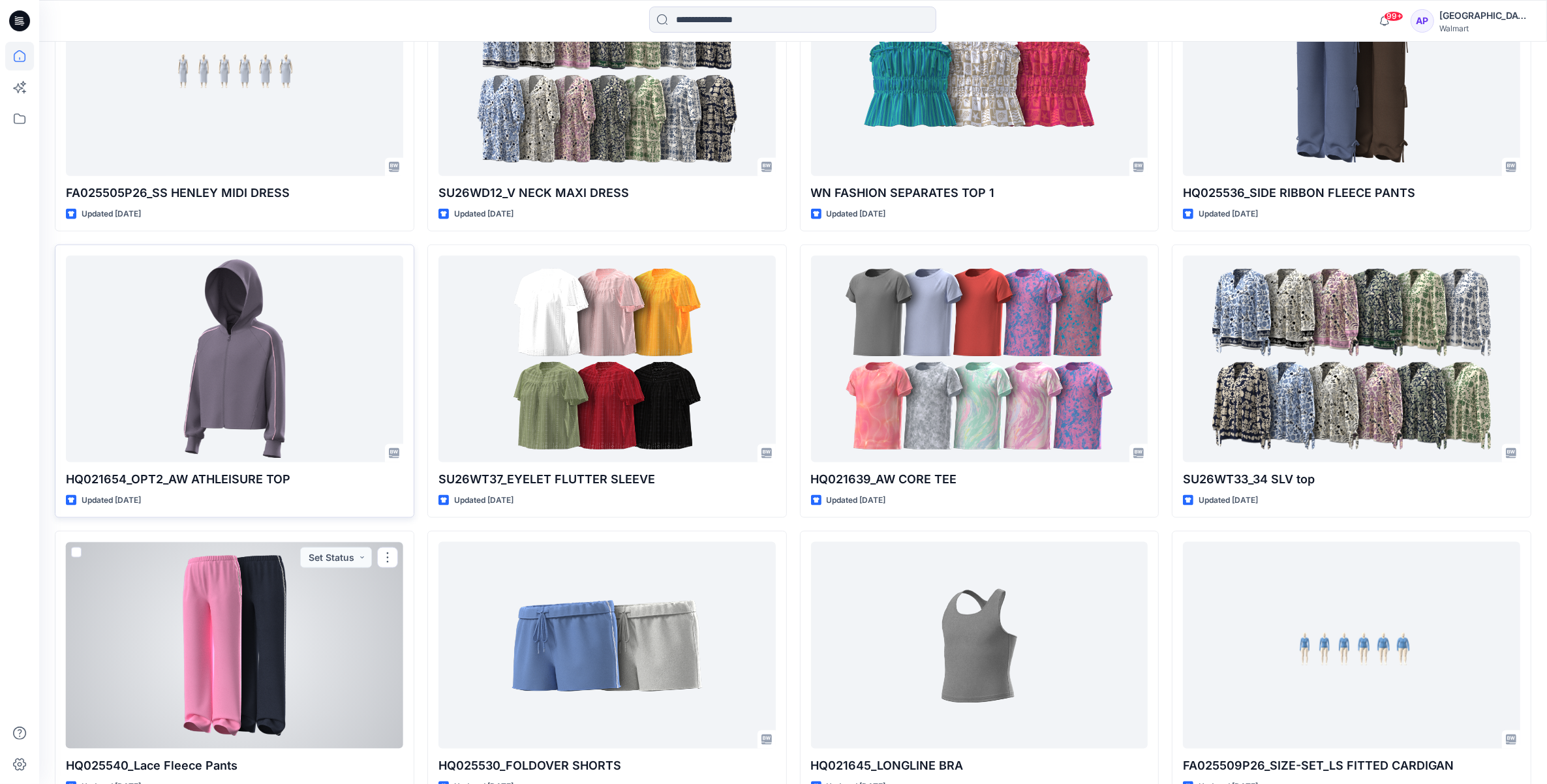
scroll to position [2059, 0]
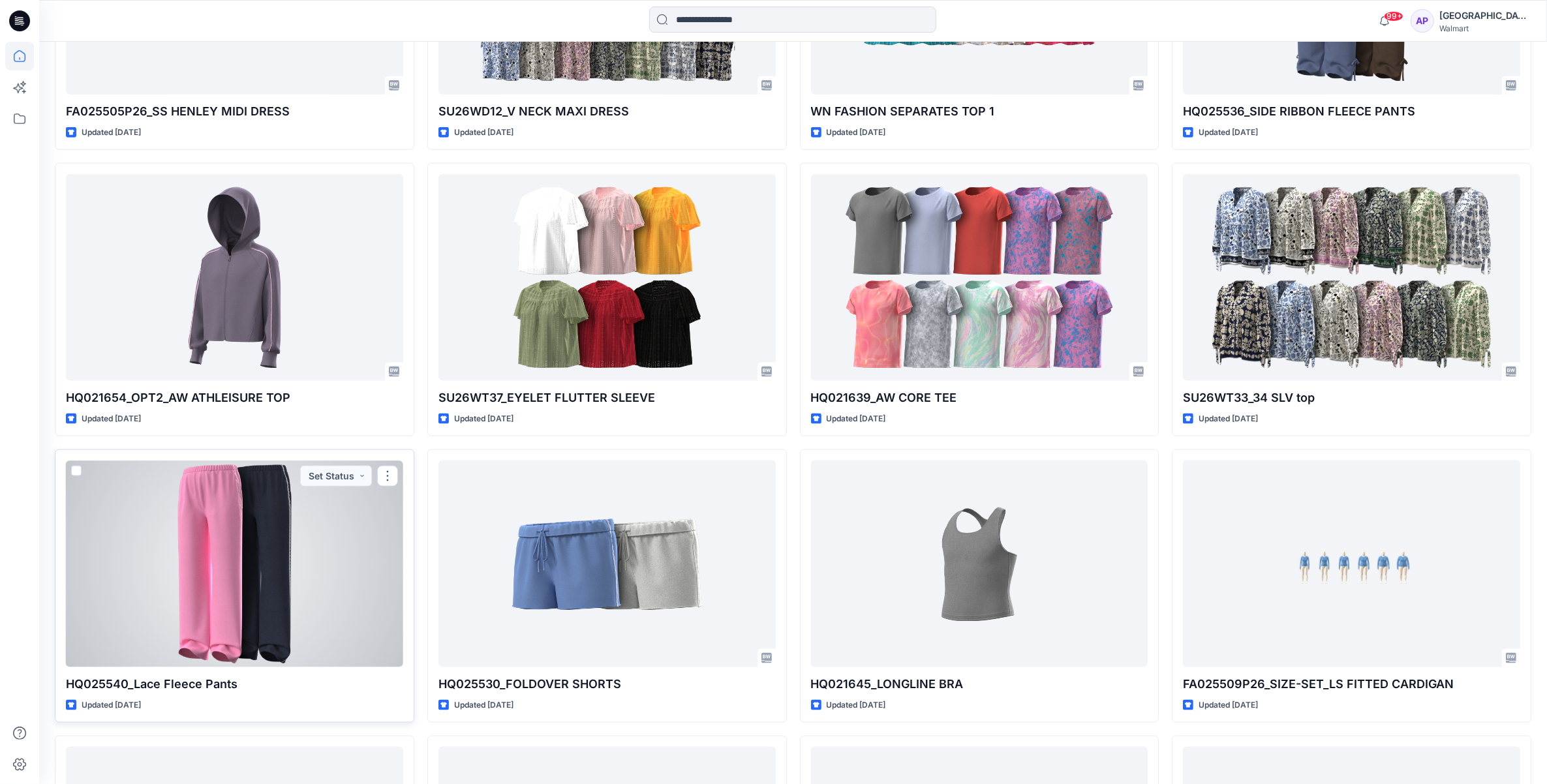
click at [330, 624] on div at bounding box center [234, 563] width 337 height 207
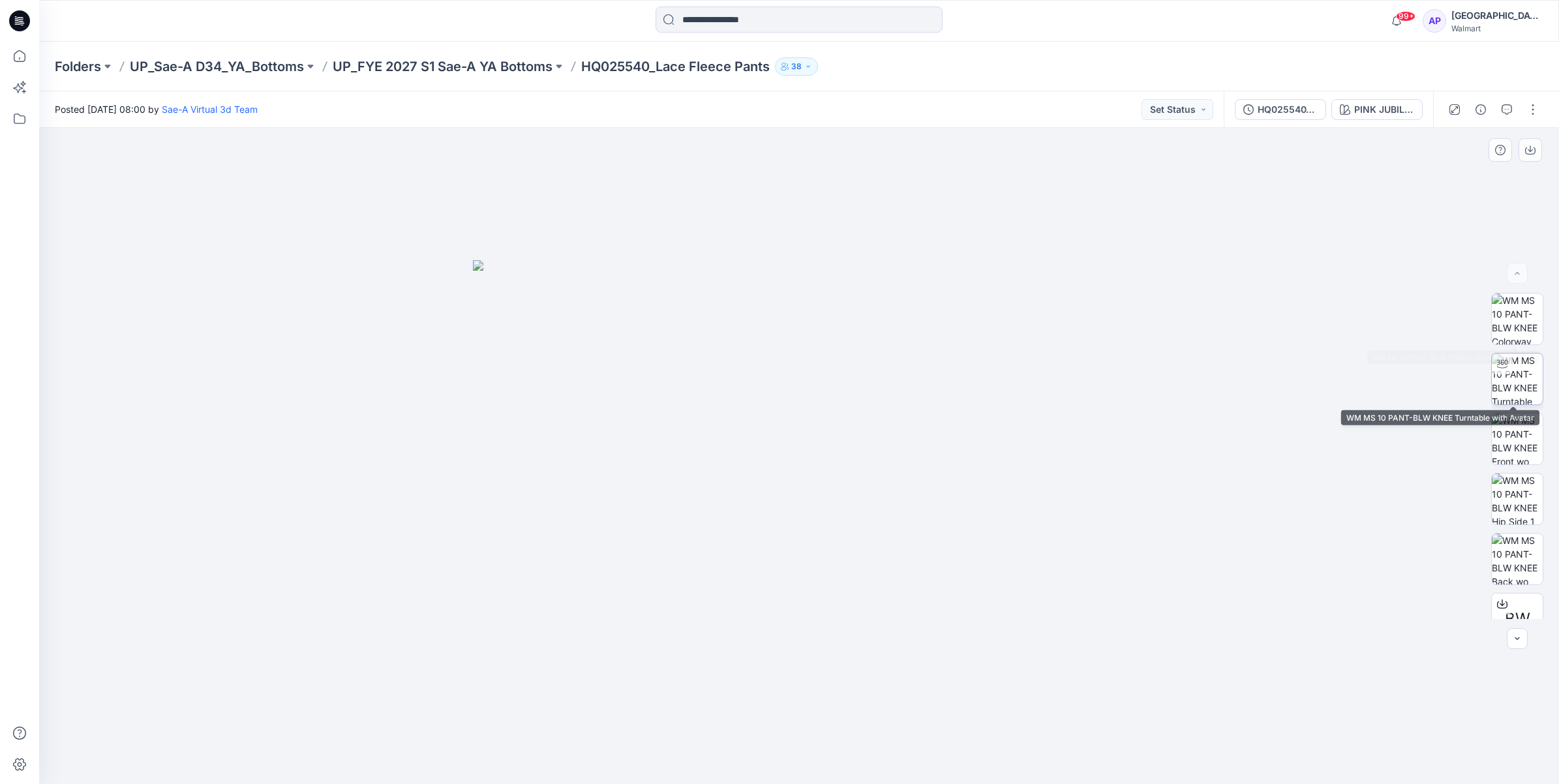
click at [1502, 372] on div at bounding box center [1502, 364] width 21 height 21
drag, startPoint x: 905, startPoint y: 760, endPoint x: 923, endPoint y: 740, distance: 26.9
click at [923, 740] on icon at bounding box center [801, 745] width 395 height 49
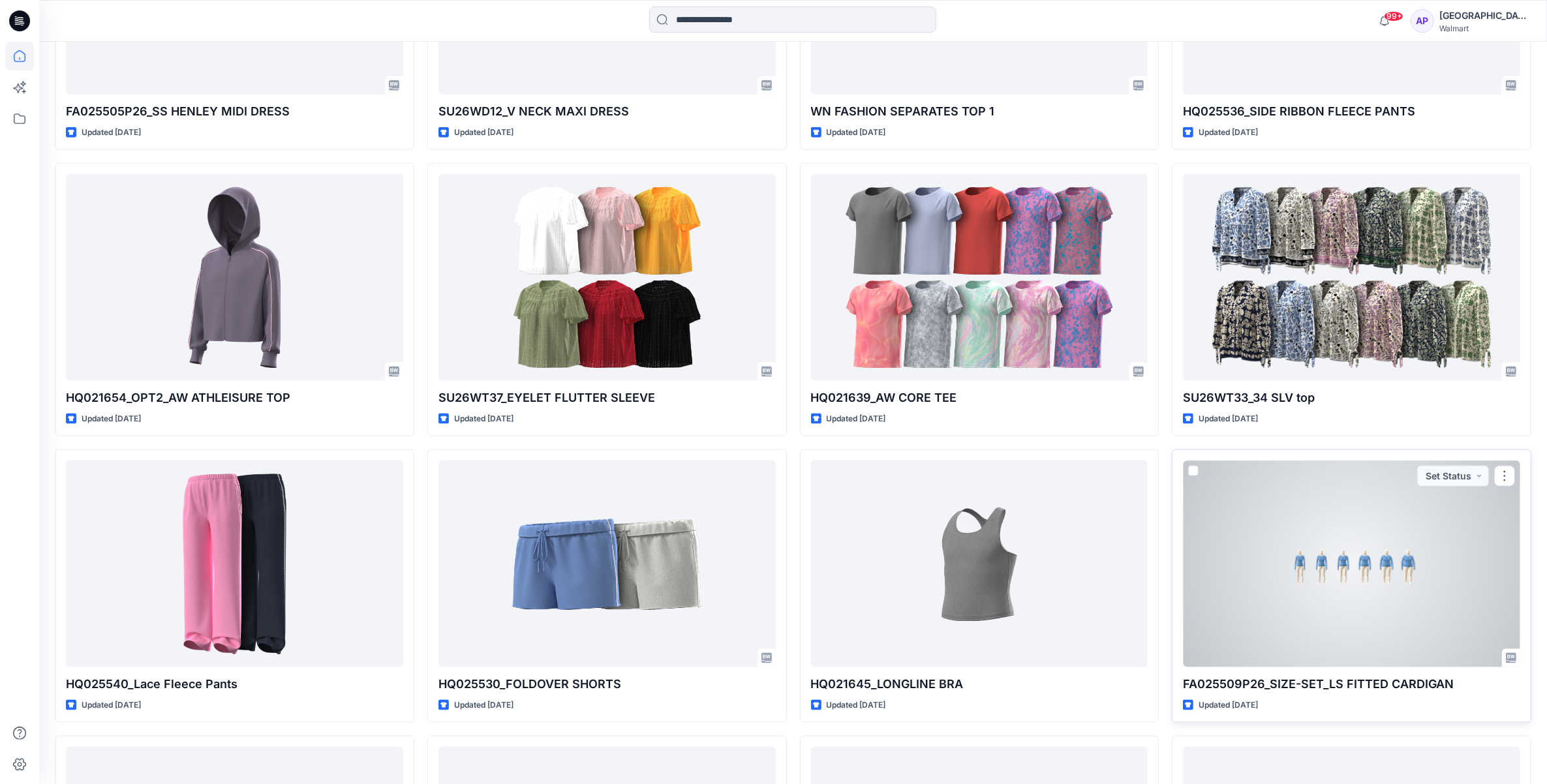
scroll to position [2140, 0]
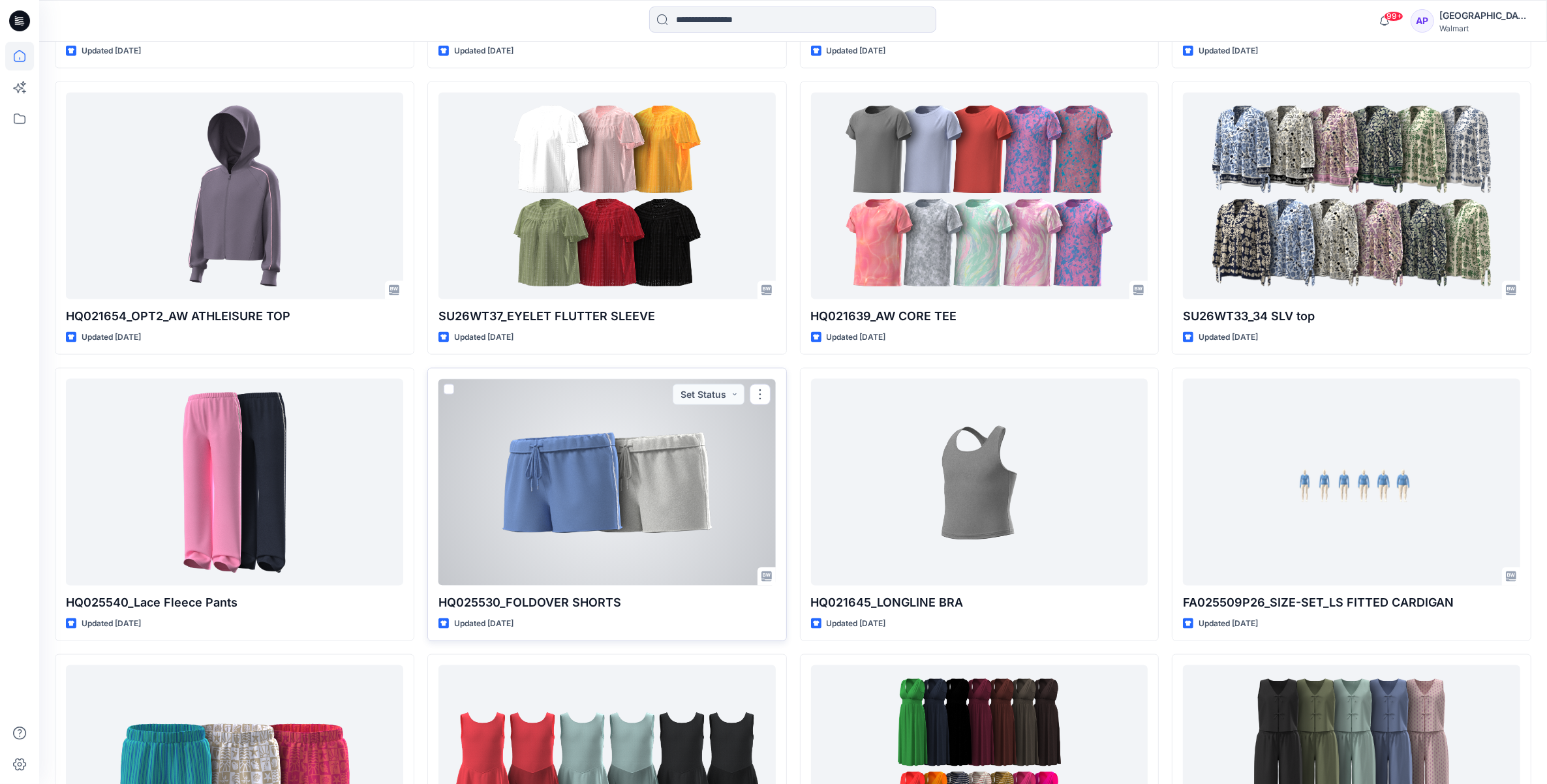
click at [683, 533] on div at bounding box center [606, 482] width 337 height 207
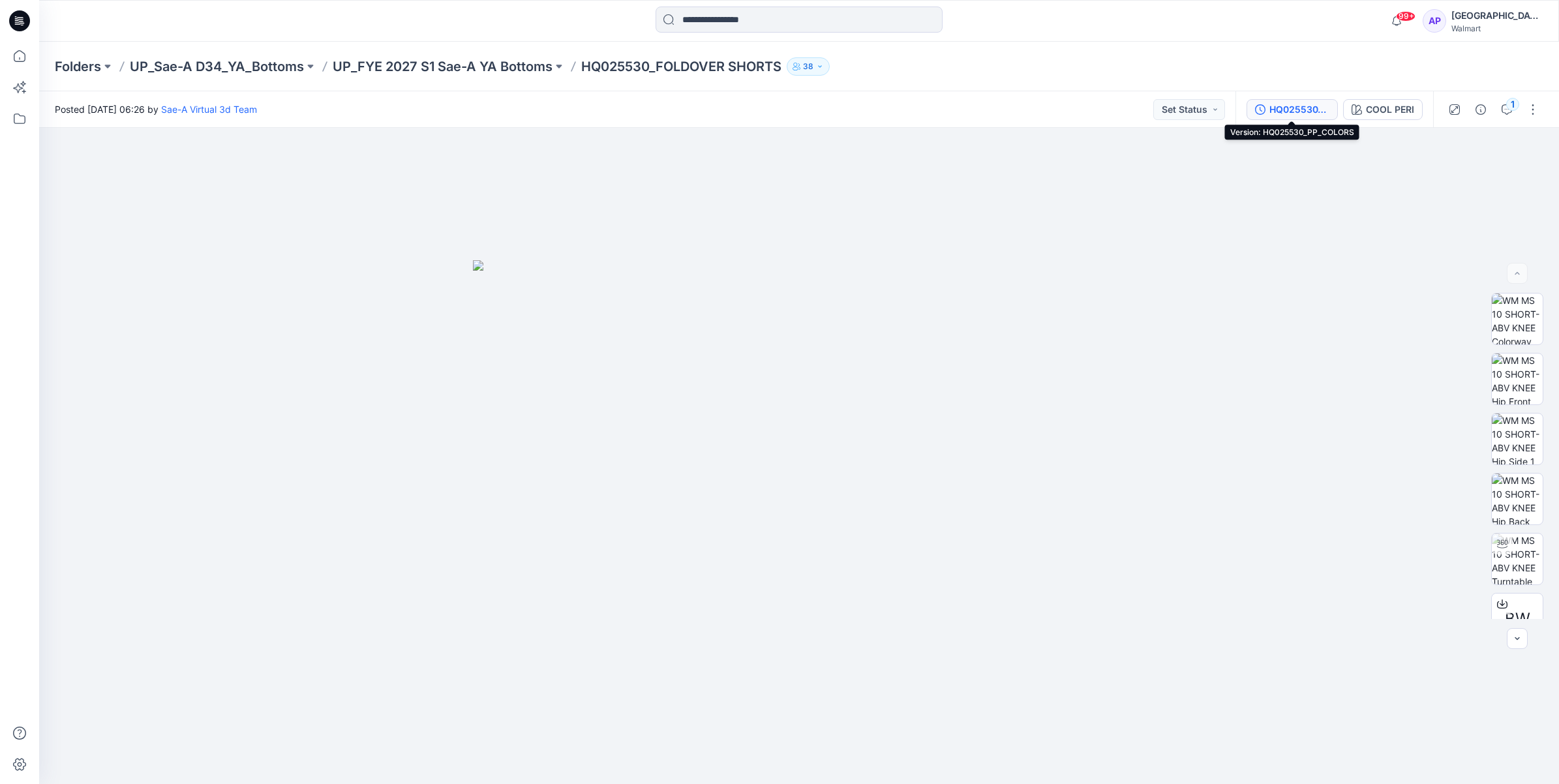
click at [1296, 109] on div "HQ025530_PP_COLORS" at bounding box center [1299, 109] width 60 height 14
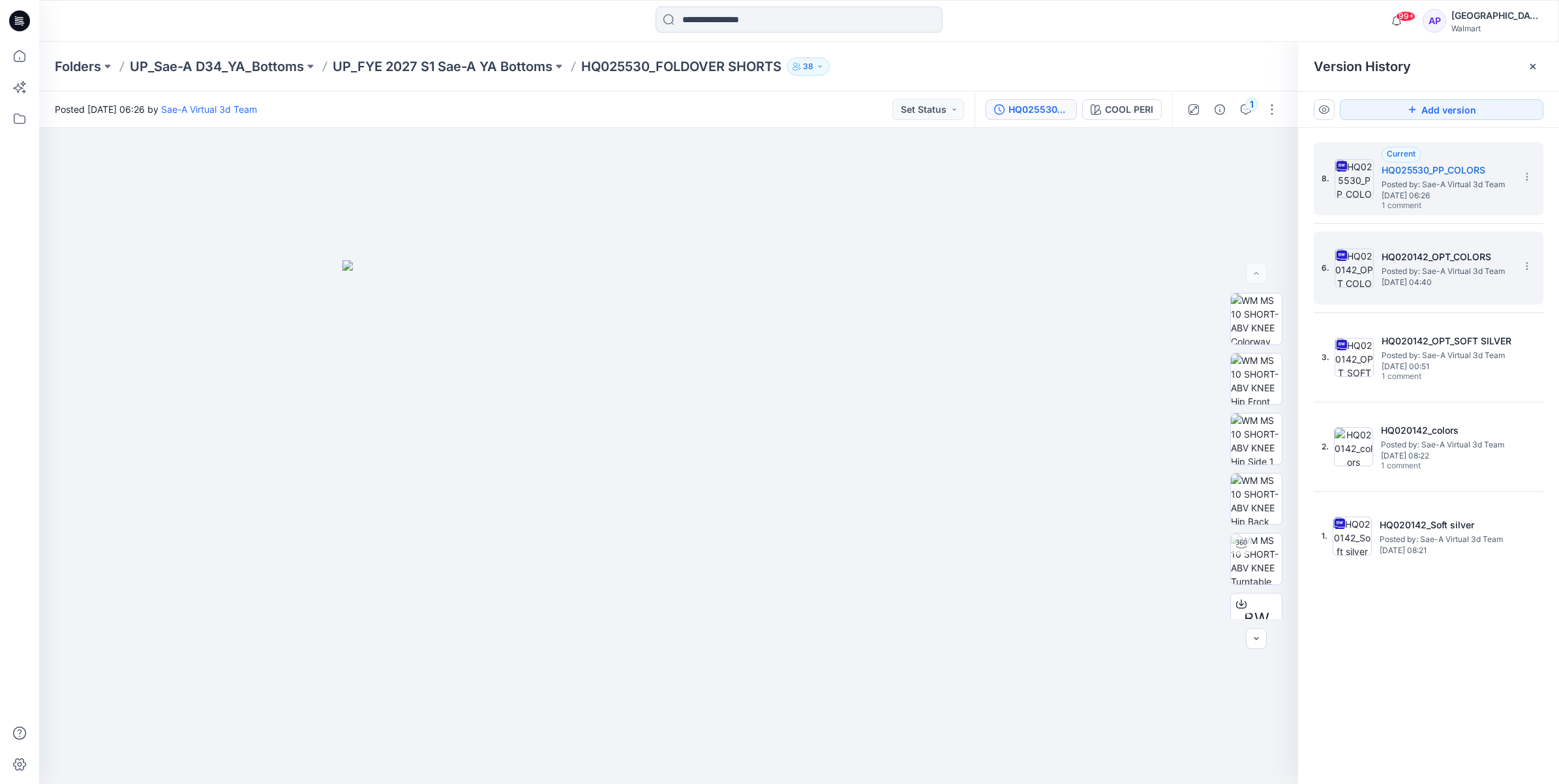
click at [1492, 274] on span "Posted by: Sae-A Virtual 3d Team" at bounding box center [1447, 271] width 131 height 13
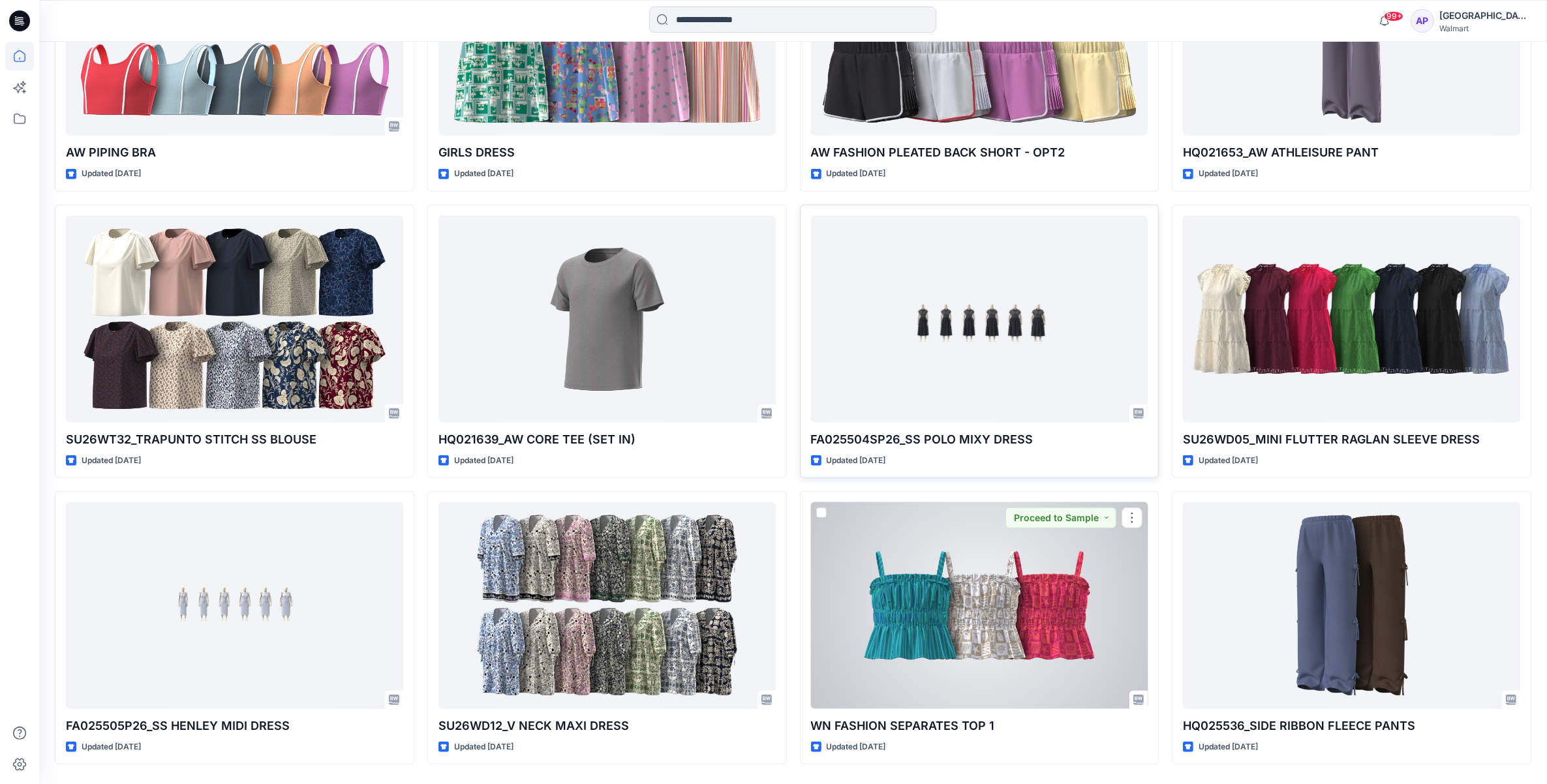
scroll to position [1488, 0]
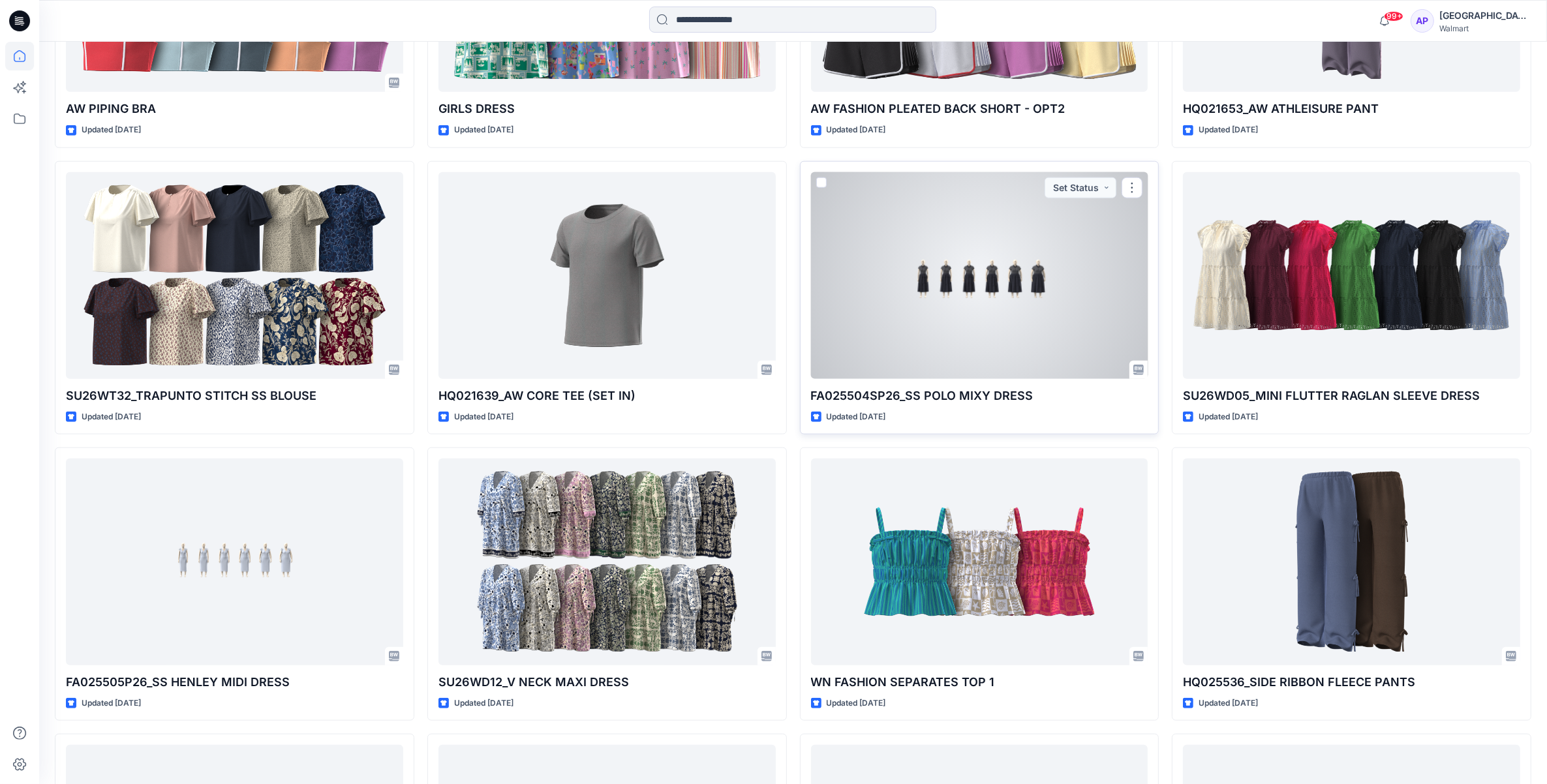
click at [952, 341] on div at bounding box center [979, 275] width 337 height 207
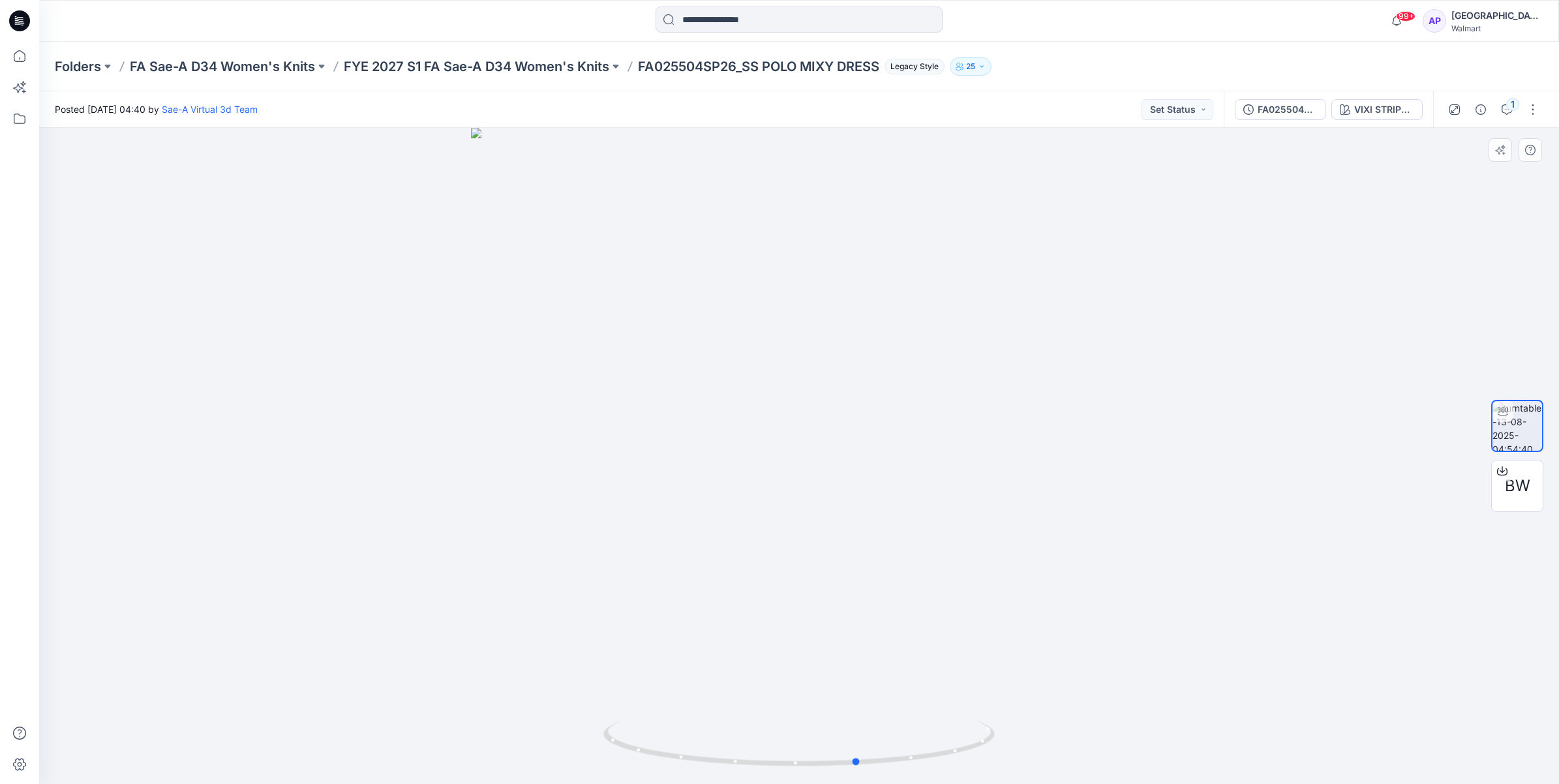
drag, startPoint x: 947, startPoint y: 762, endPoint x: 615, endPoint y: 718, distance: 334.9
click at [615, 718] on div at bounding box center [799, 456] width 1520 height 656
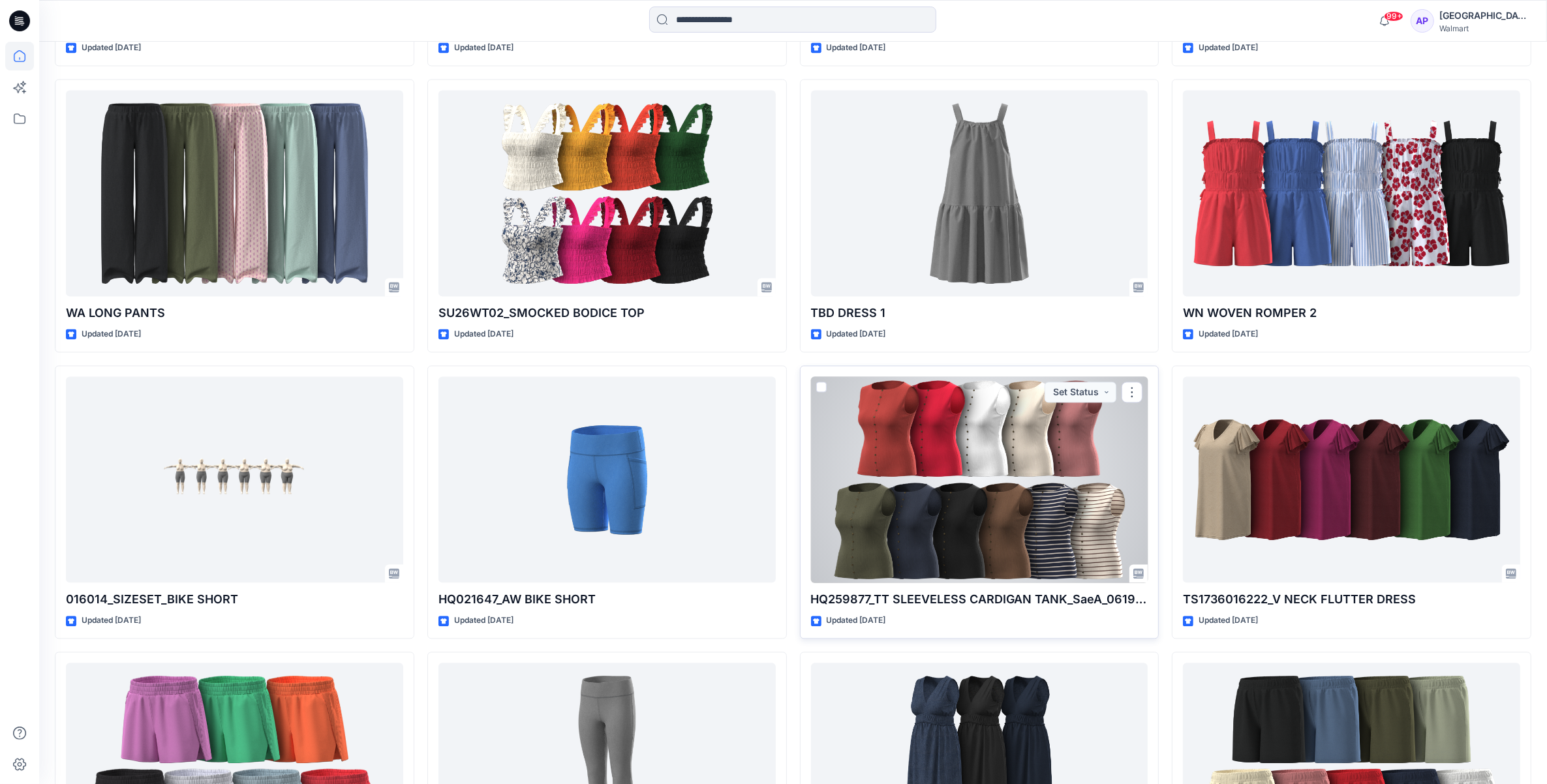
scroll to position [3371, 0]
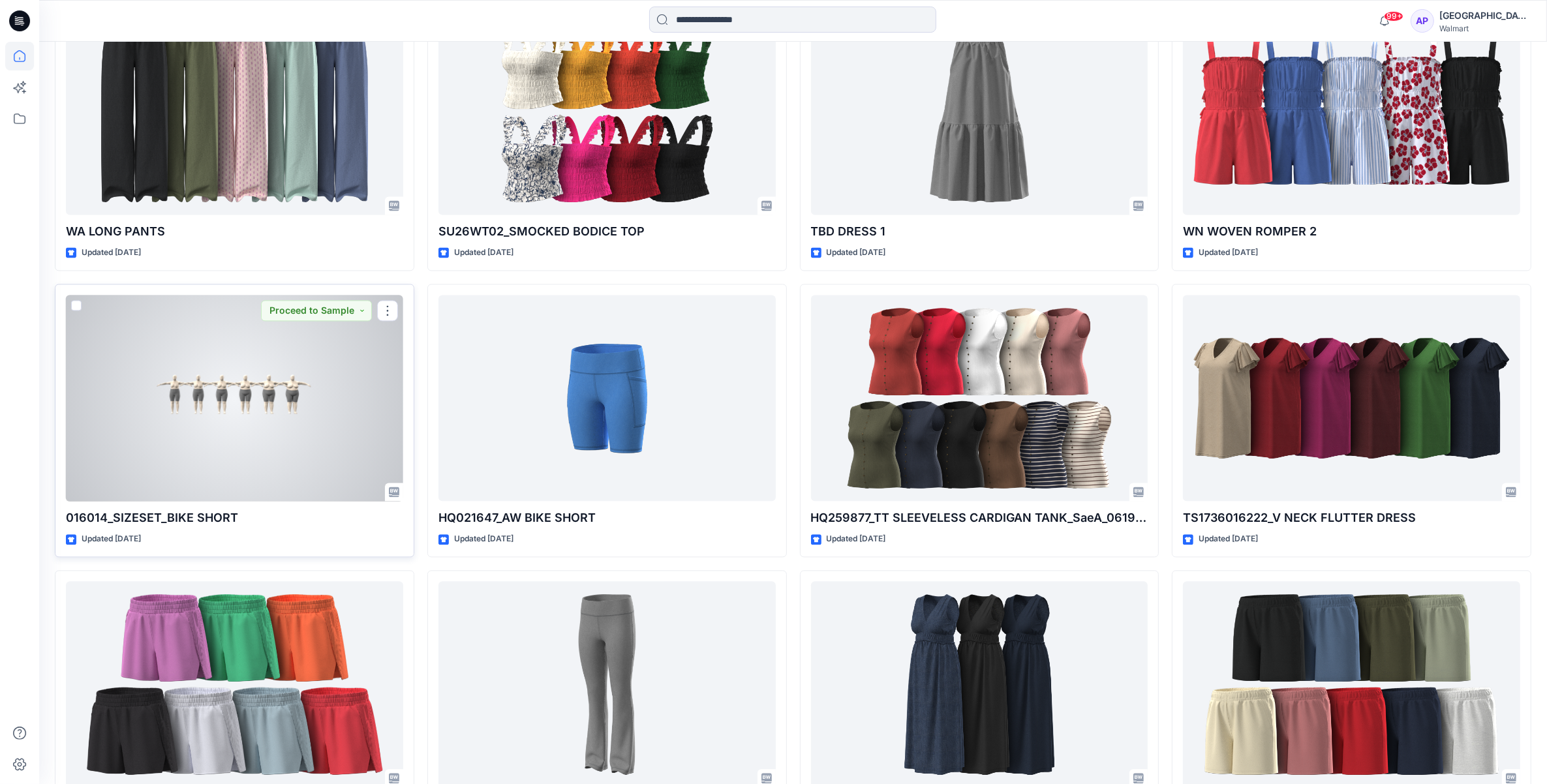
click at [303, 369] on div at bounding box center [234, 398] width 337 height 207
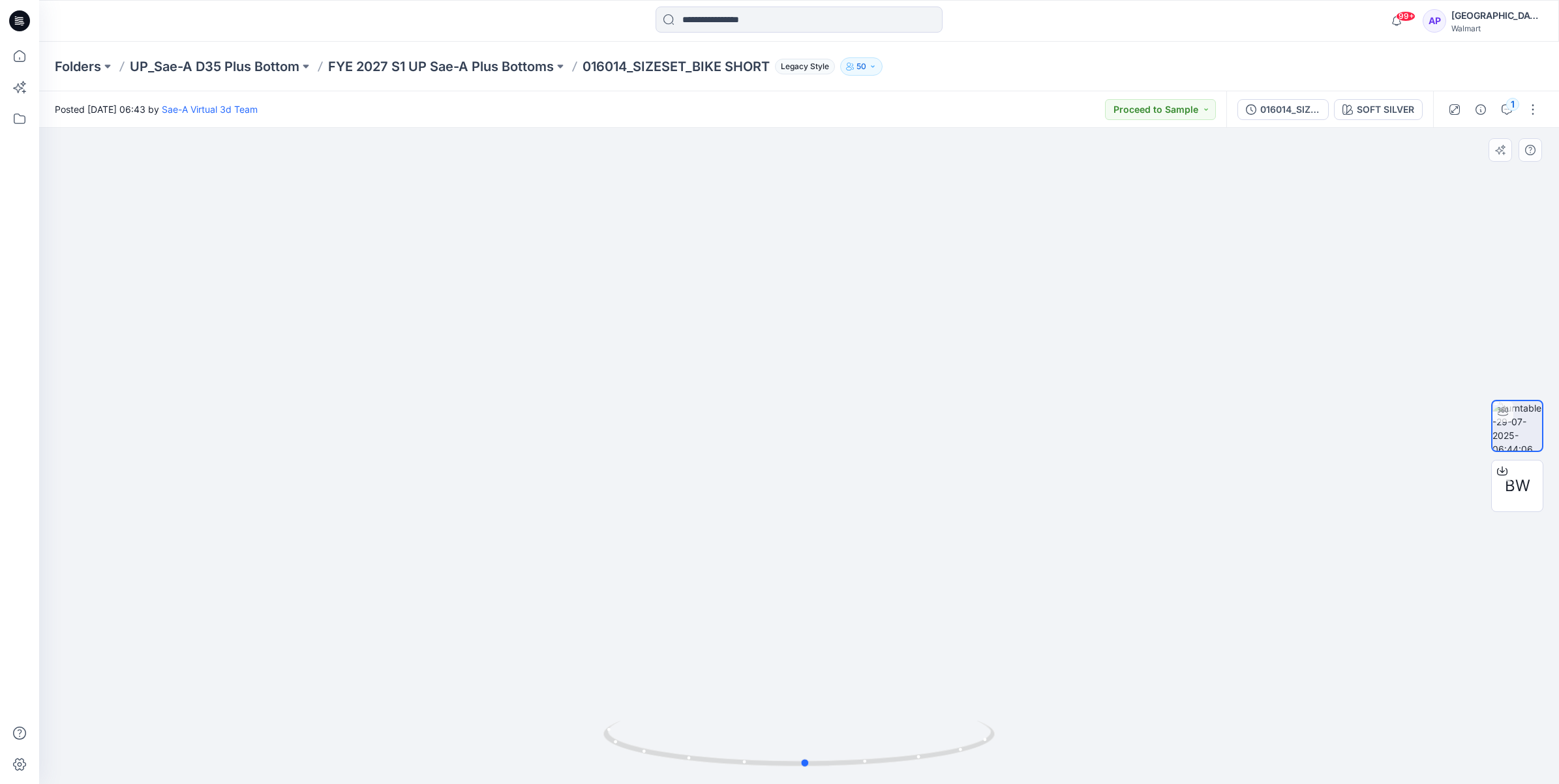
drag, startPoint x: 803, startPoint y: 765, endPoint x: 1202, endPoint y: 734, distance: 400.2
click at [1202, 734] on div at bounding box center [799, 456] width 1520 height 656
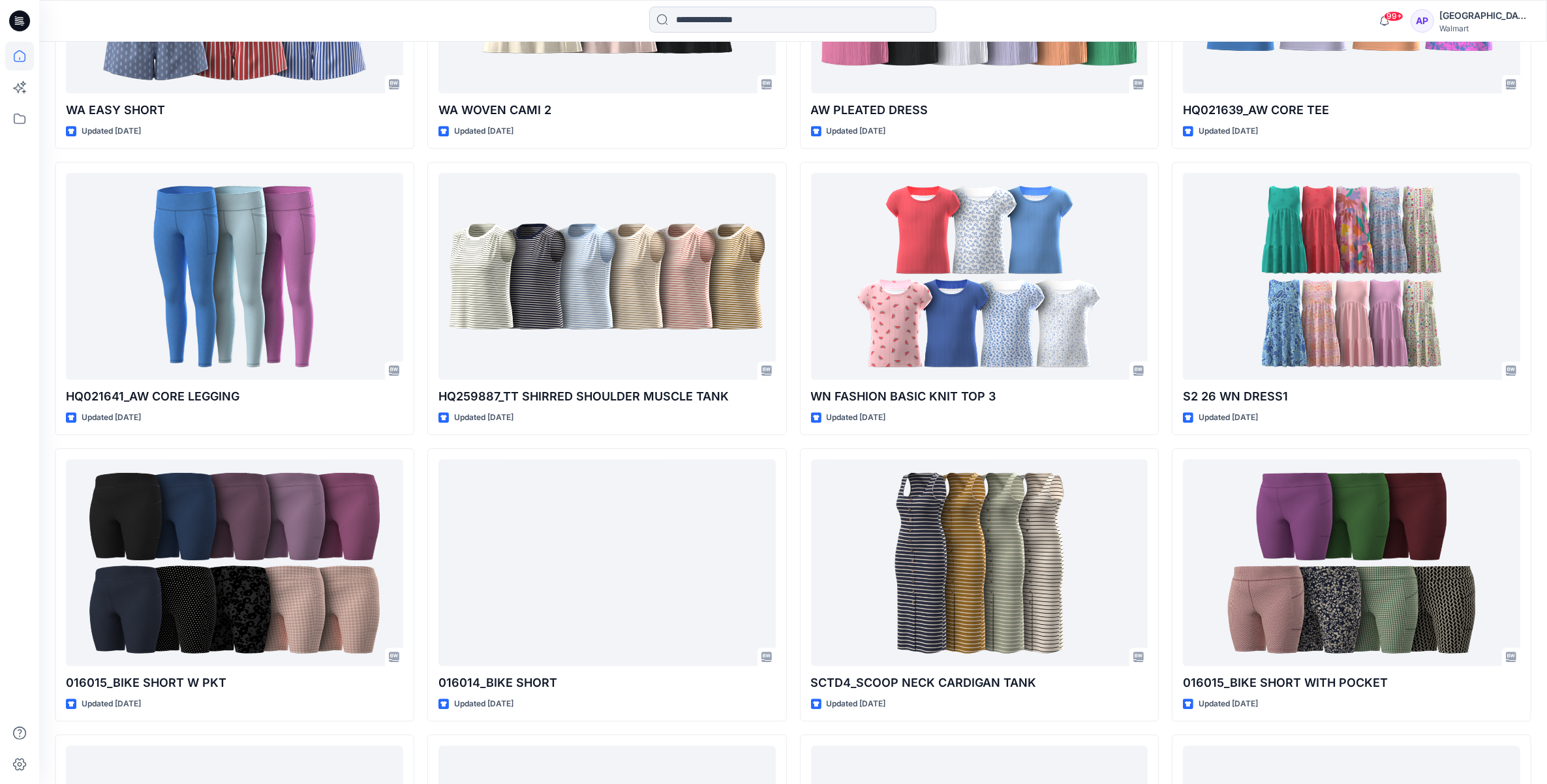
scroll to position [4719, 0]
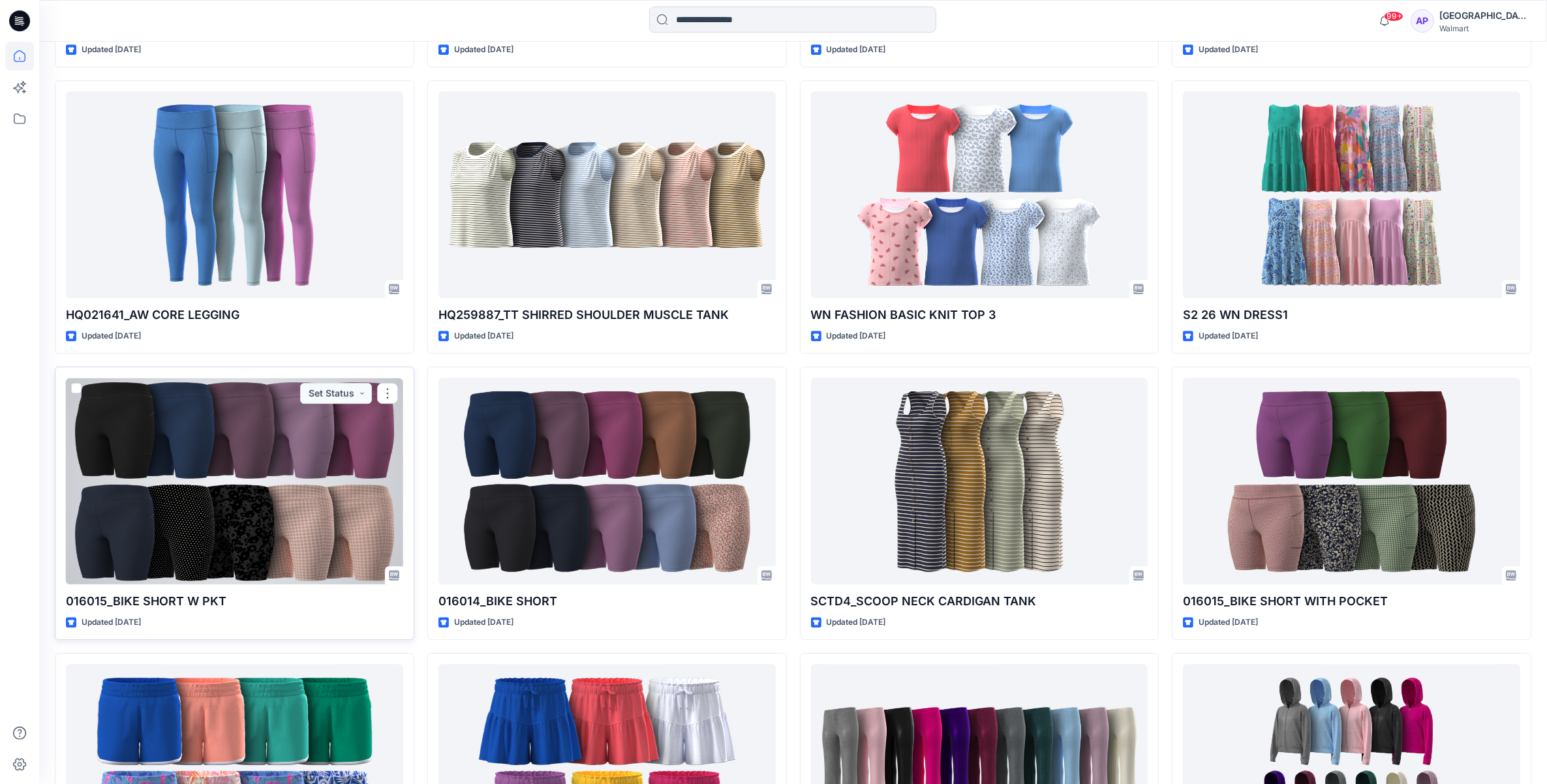
click at [158, 525] on div at bounding box center [234, 481] width 337 height 207
